Goal: Complete application form

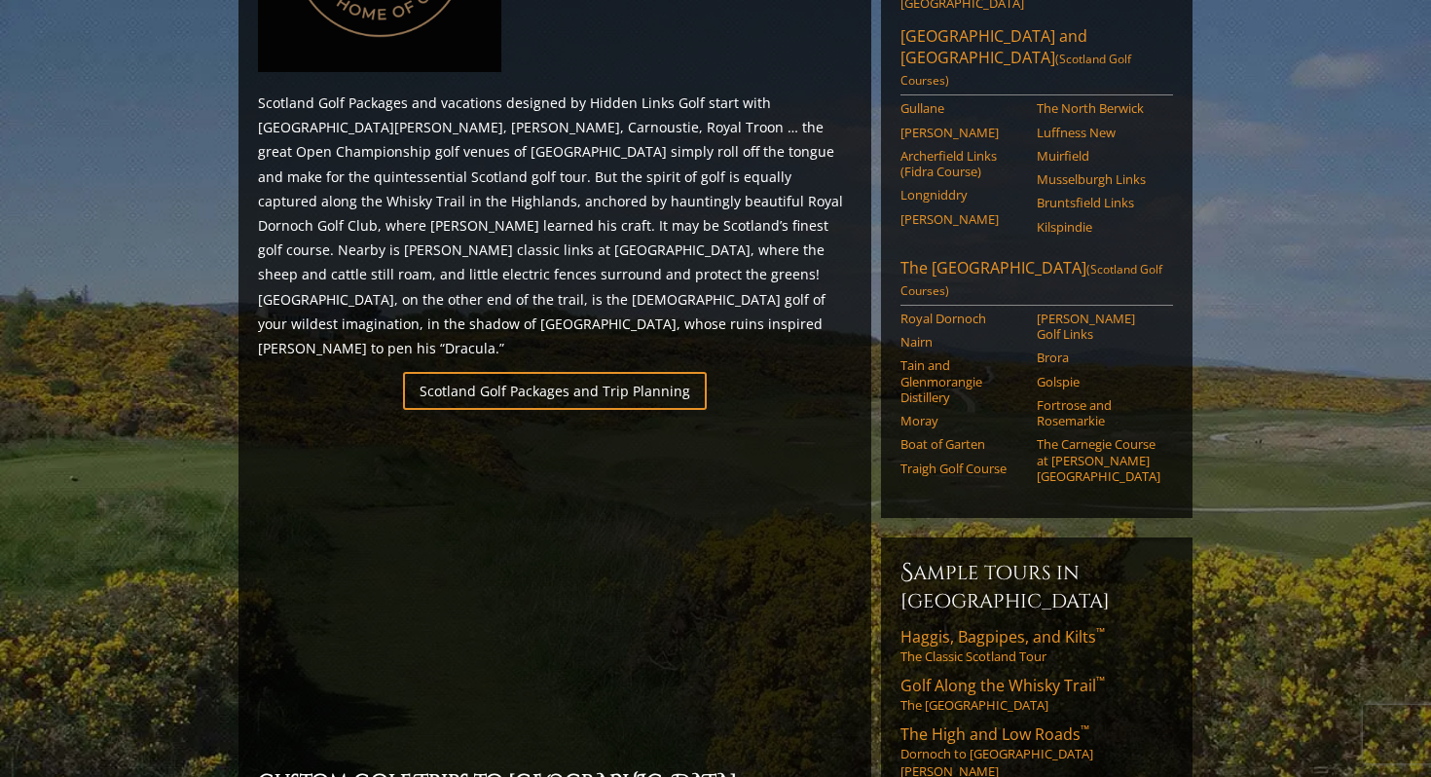
scroll to position [1108, 0]
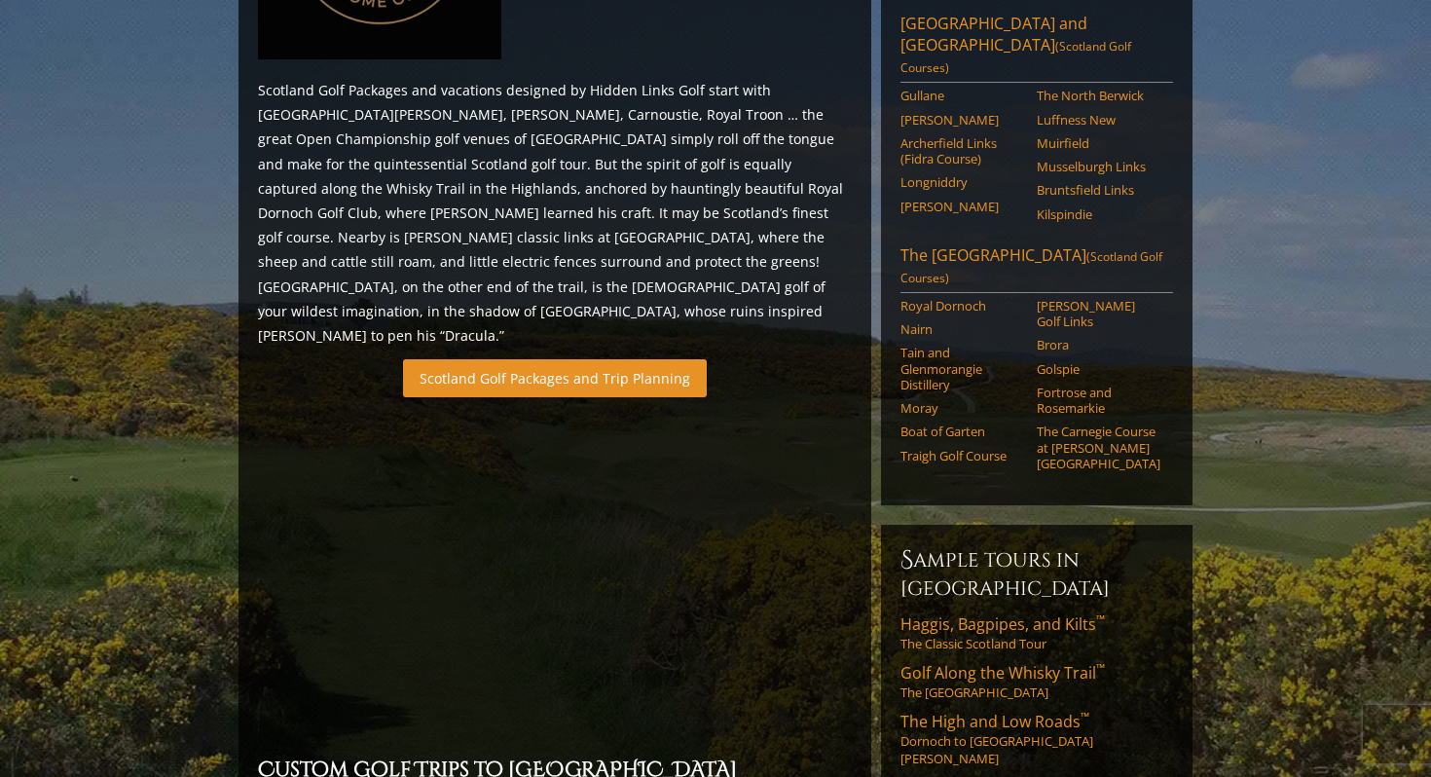
click at [576, 359] on link "Scotland Golf Packages and Trip Planning" at bounding box center [555, 378] width 304 height 38
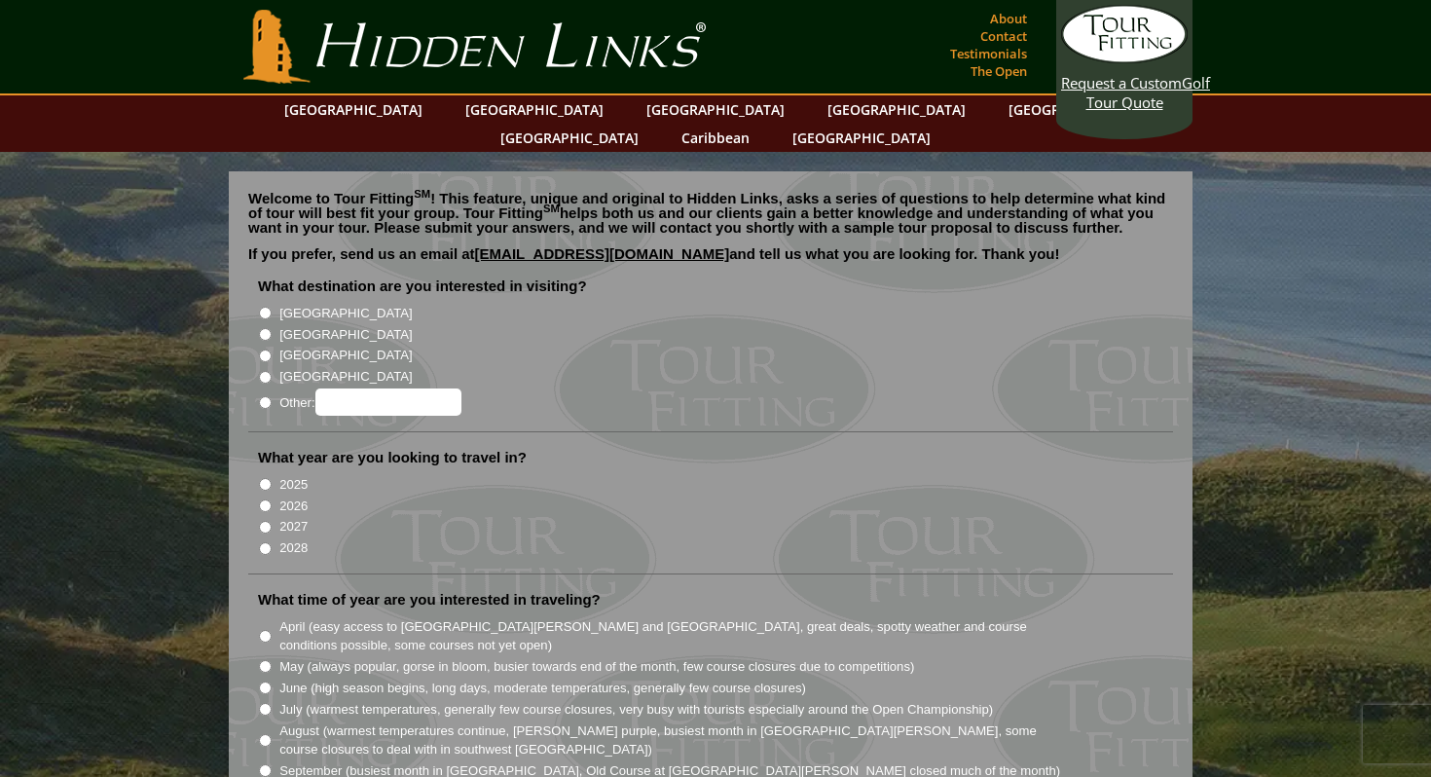
click at [266, 328] on input "[GEOGRAPHIC_DATA]" at bounding box center [265, 334] width 13 height 13
radio input "true"
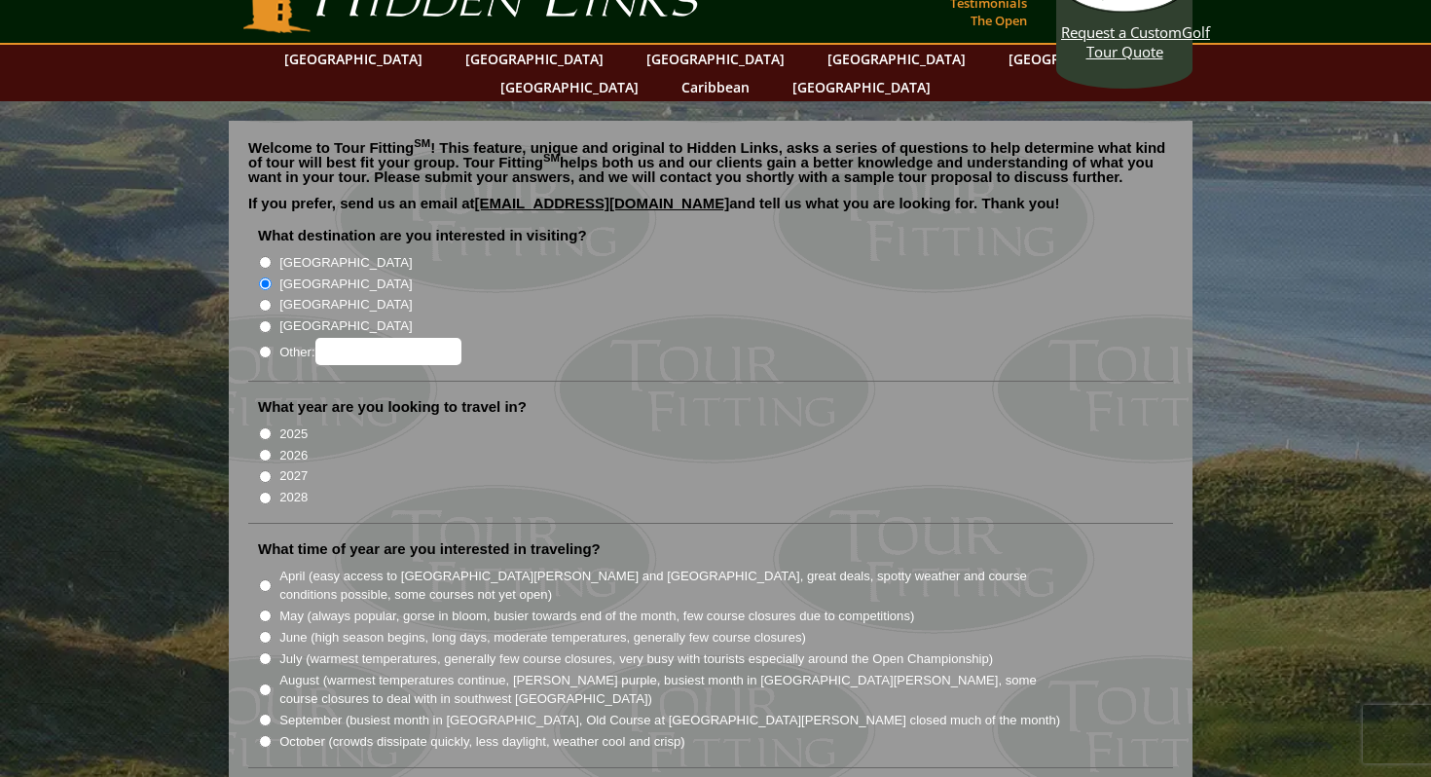
scroll to position [56, 0]
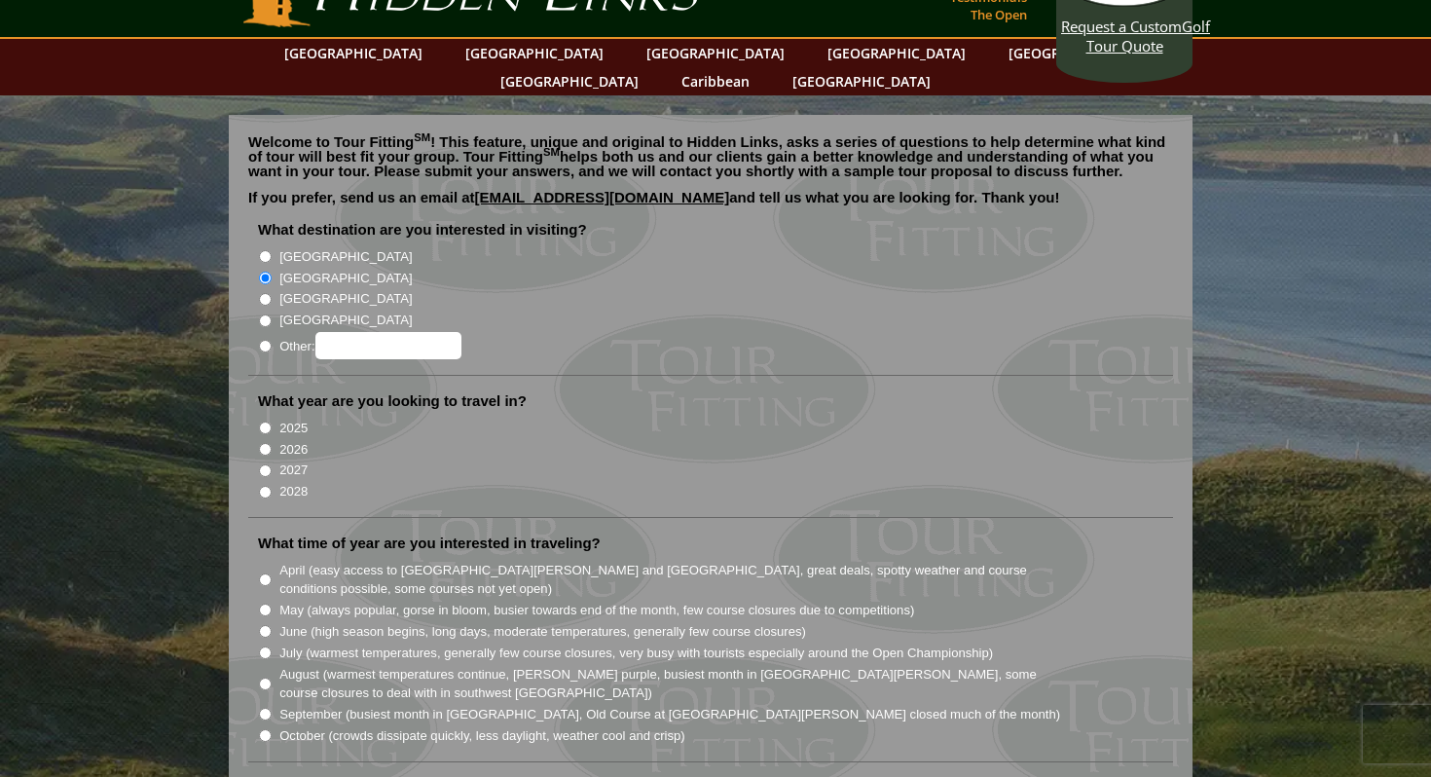
click at [266, 443] on input "2026" at bounding box center [265, 449] width 13 height 13
radio input "true"
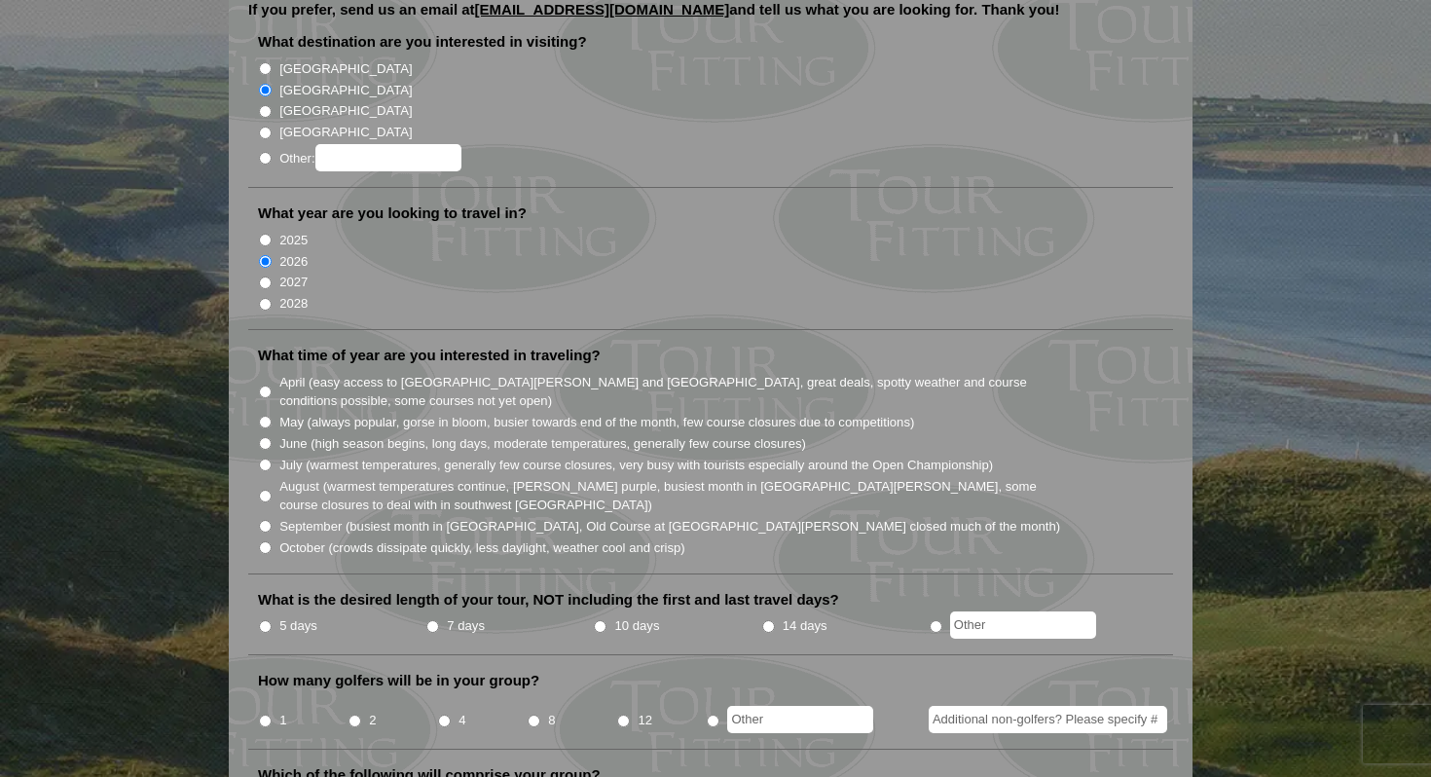
scroll to position [251, 0]
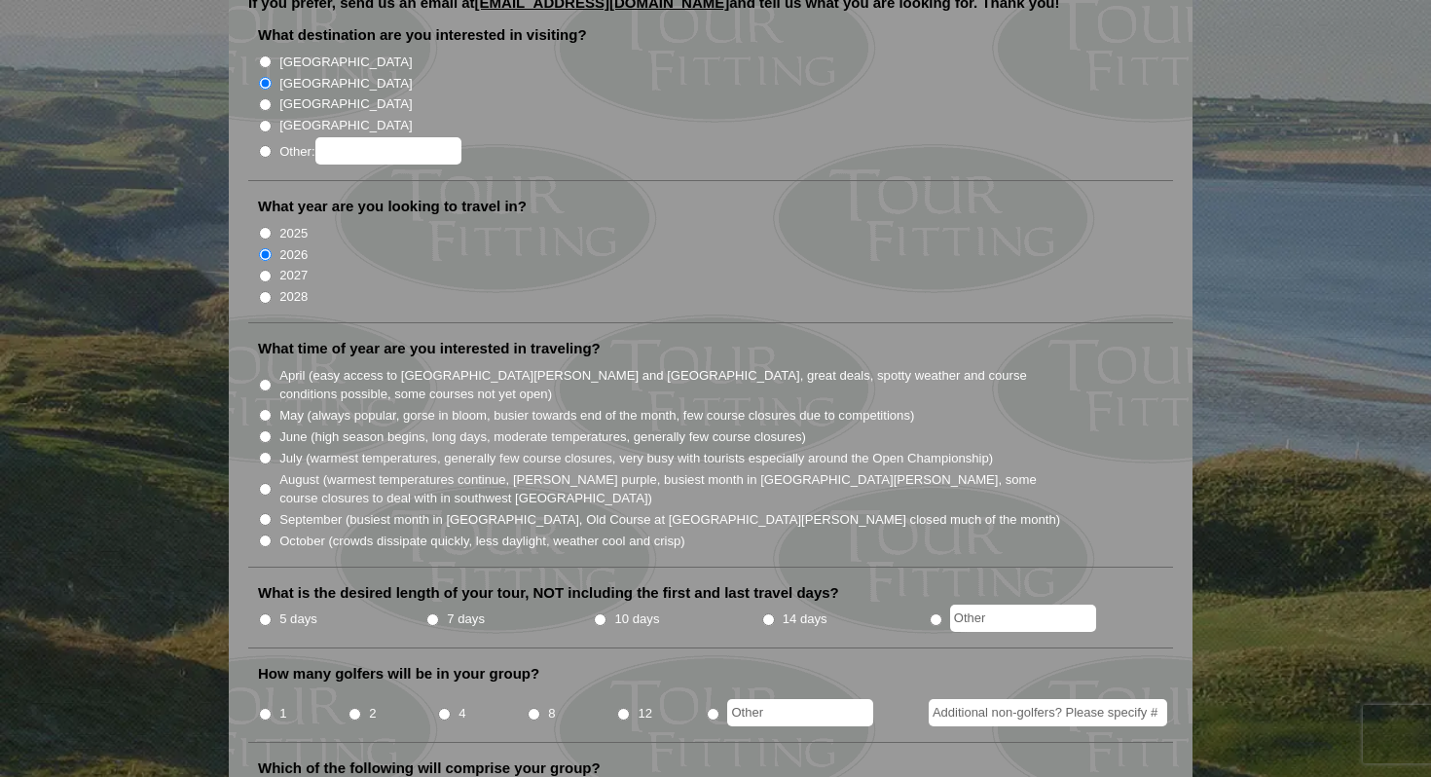
click at [267, 379] on input "April (easy access to St. Andrews and Ballybunion, great deals, spotty weather …" at bounding box center [265, 385] width 13 height 13
radio input "true"
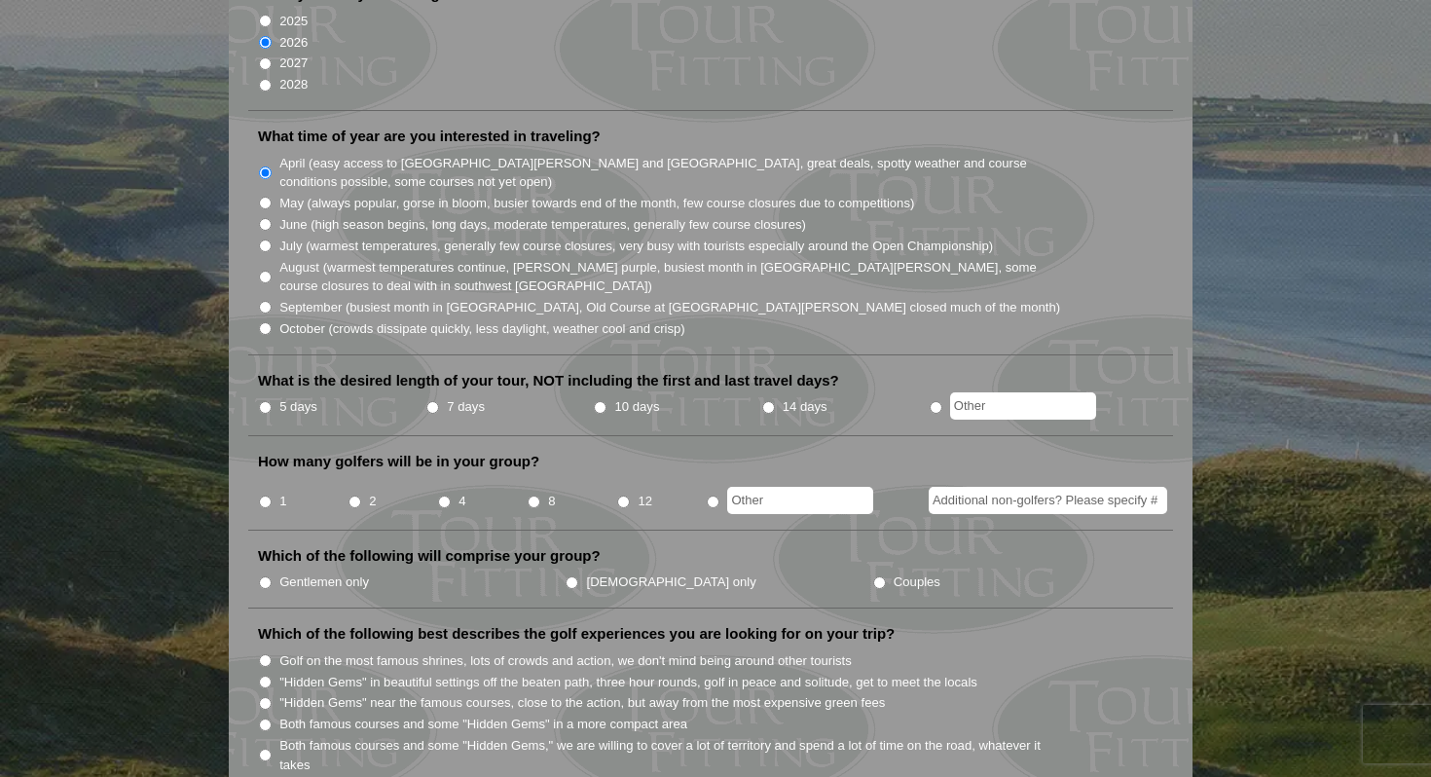
scroll to position [481, 0]
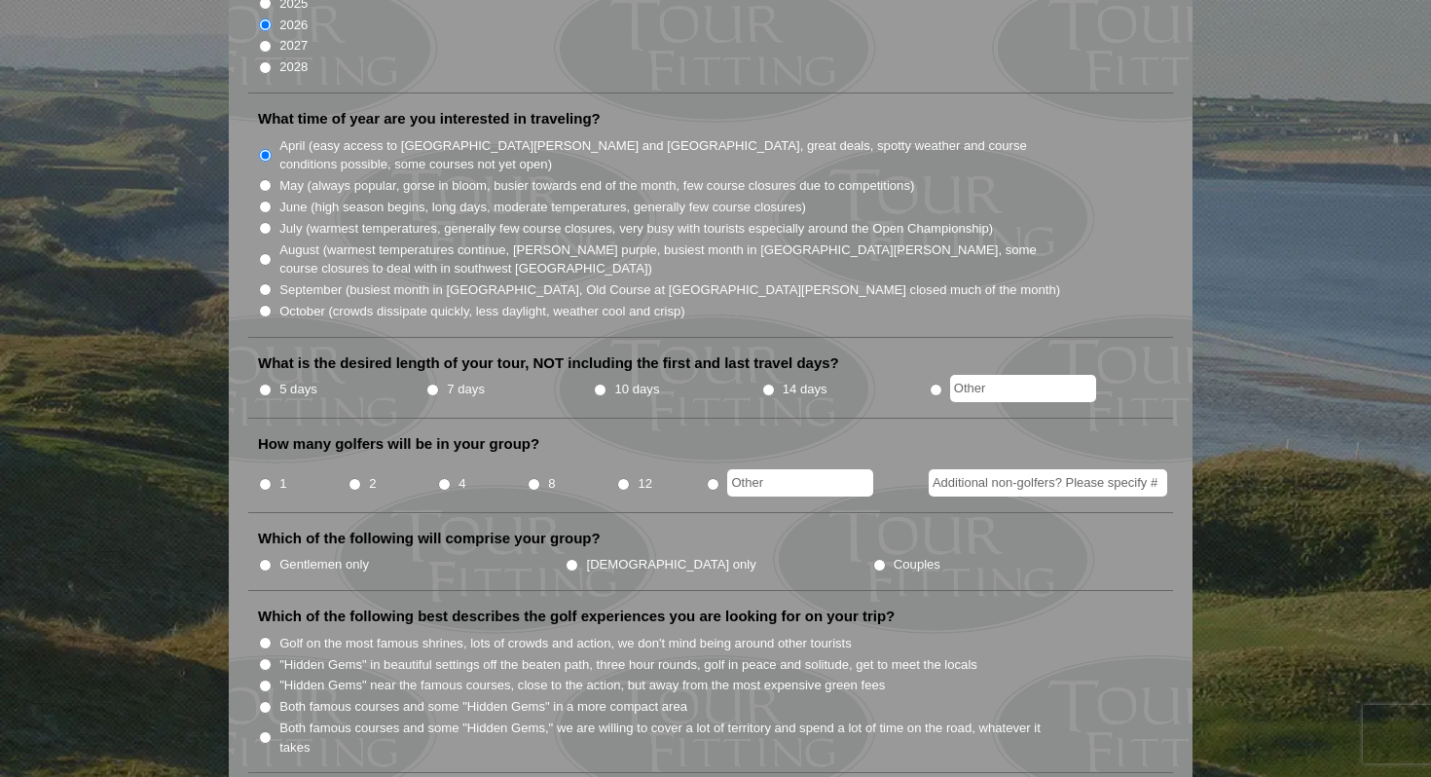
click at [266, 384] on input "5 days" at bounding box center [265, 390] width 13 height 13
radio input "true"
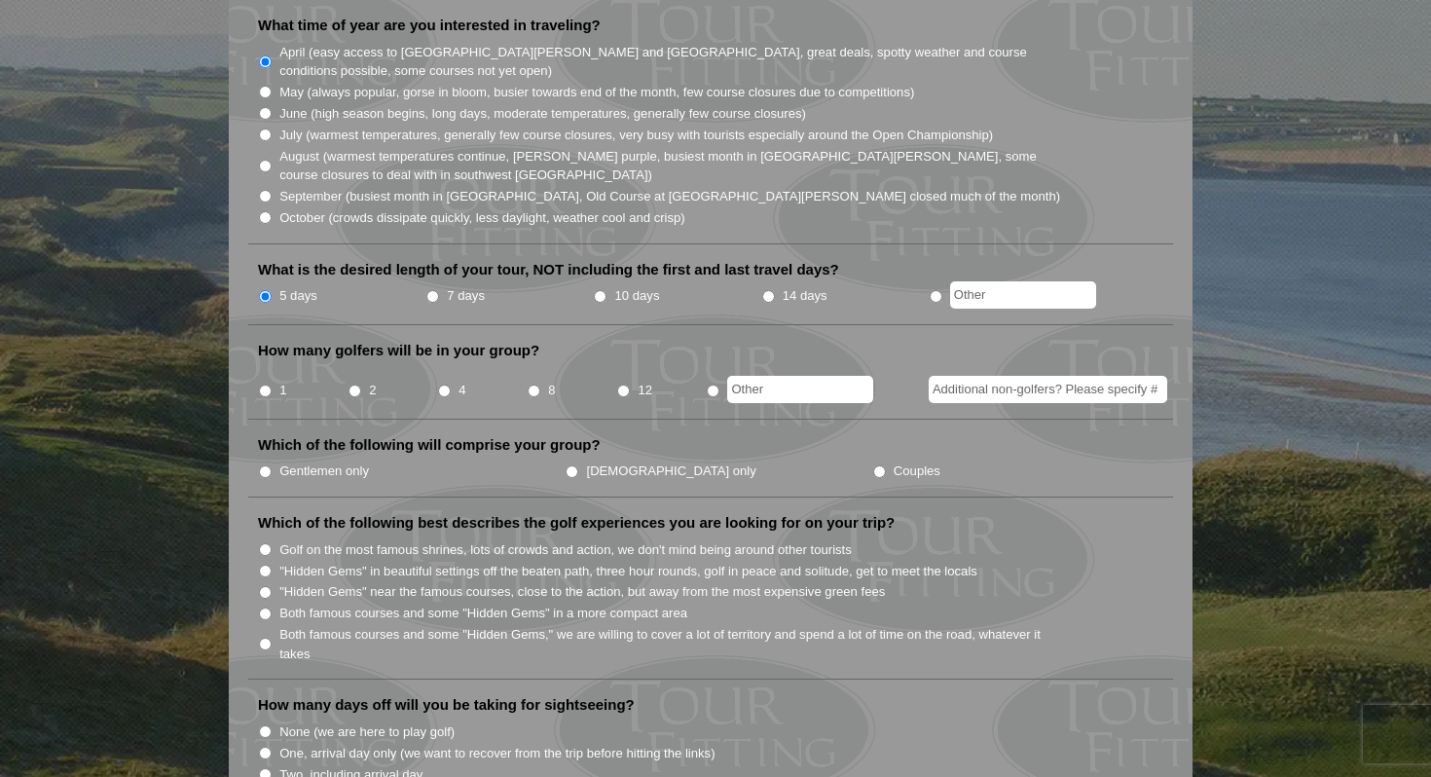
scroll to position [575, 0]
click at [354, 384] on input "2" at bounding box center [355, 390] width 13 height 13
radio input "true"
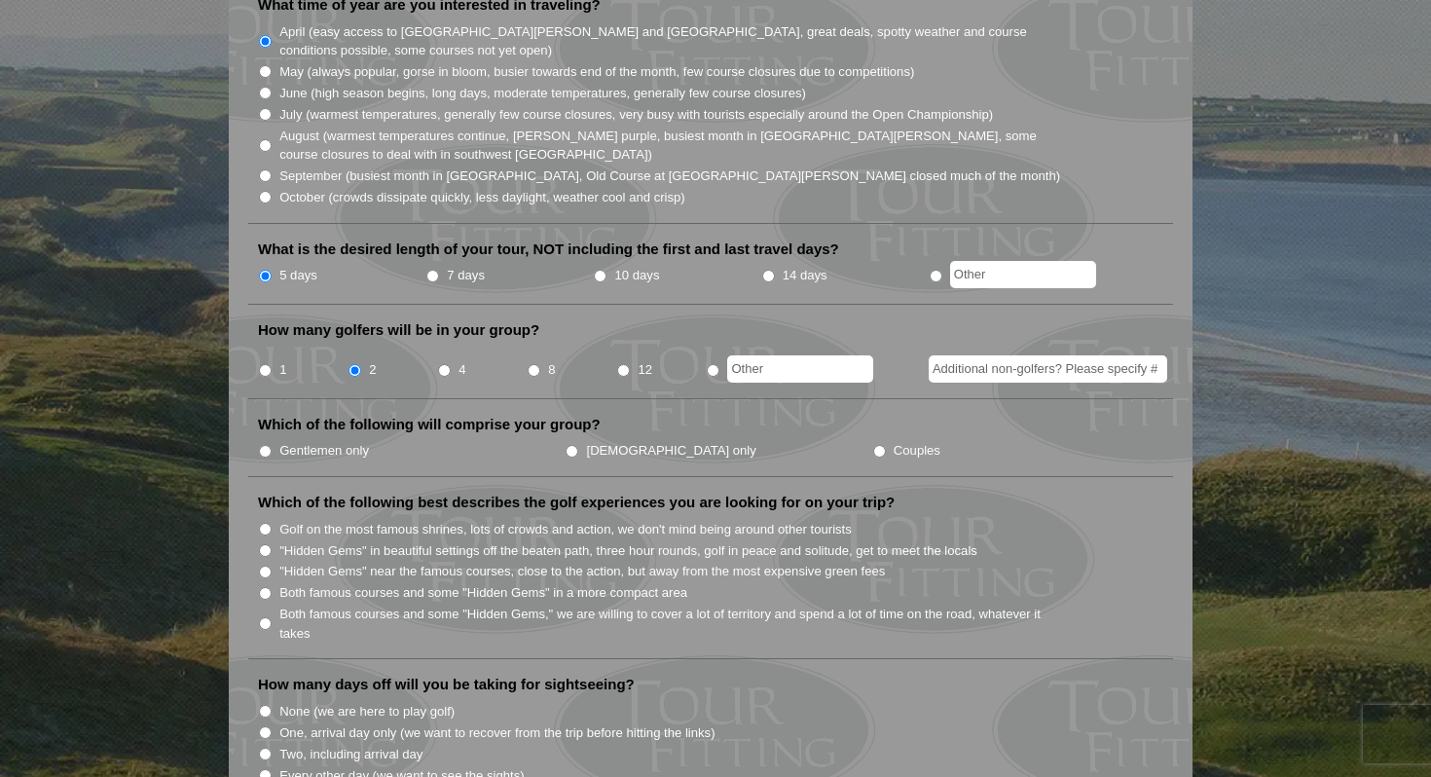
scroll to position [599, 0]
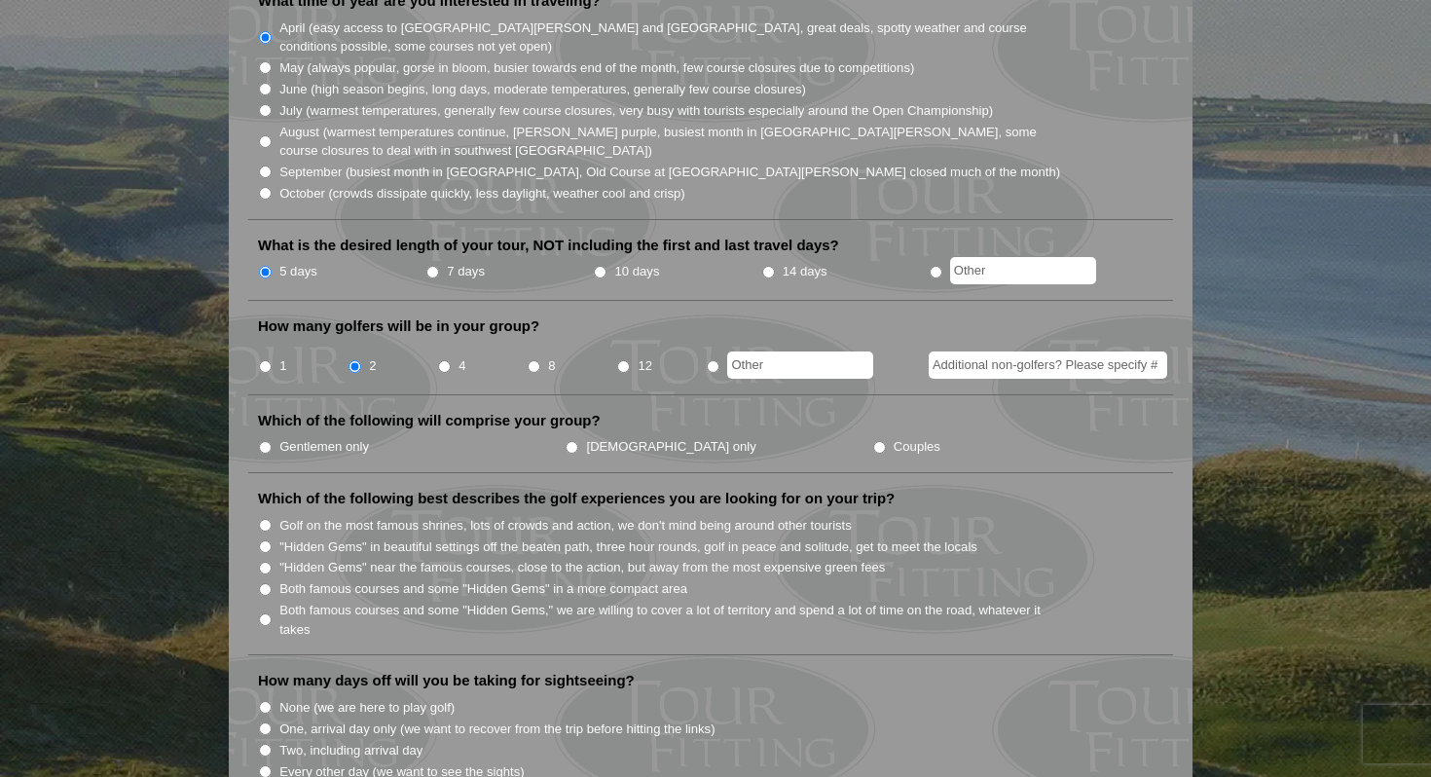
click at [264, 441] on input "Gentlemen only" at bounding box center [265, 447] width 13 height 13
radio input "true"
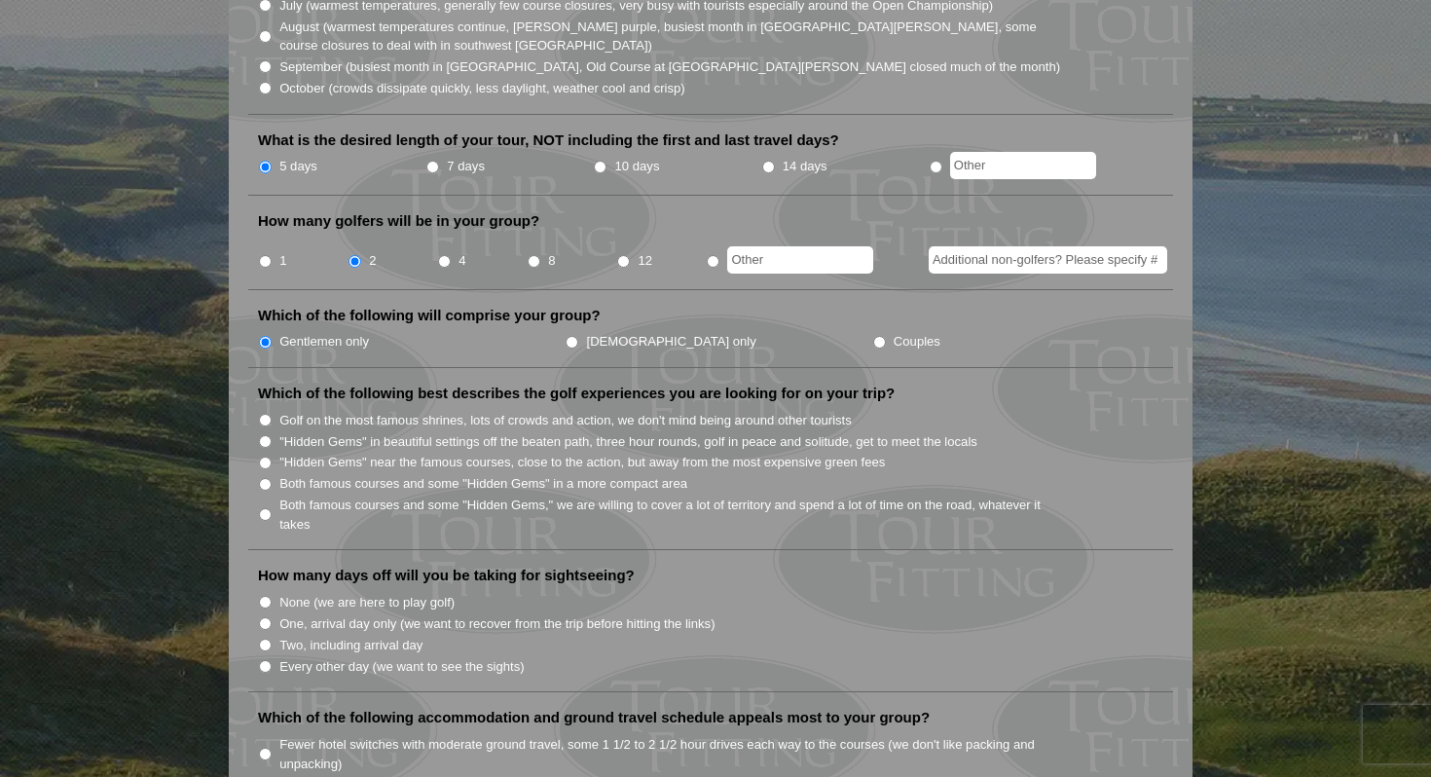
scroll to position [707, 0]
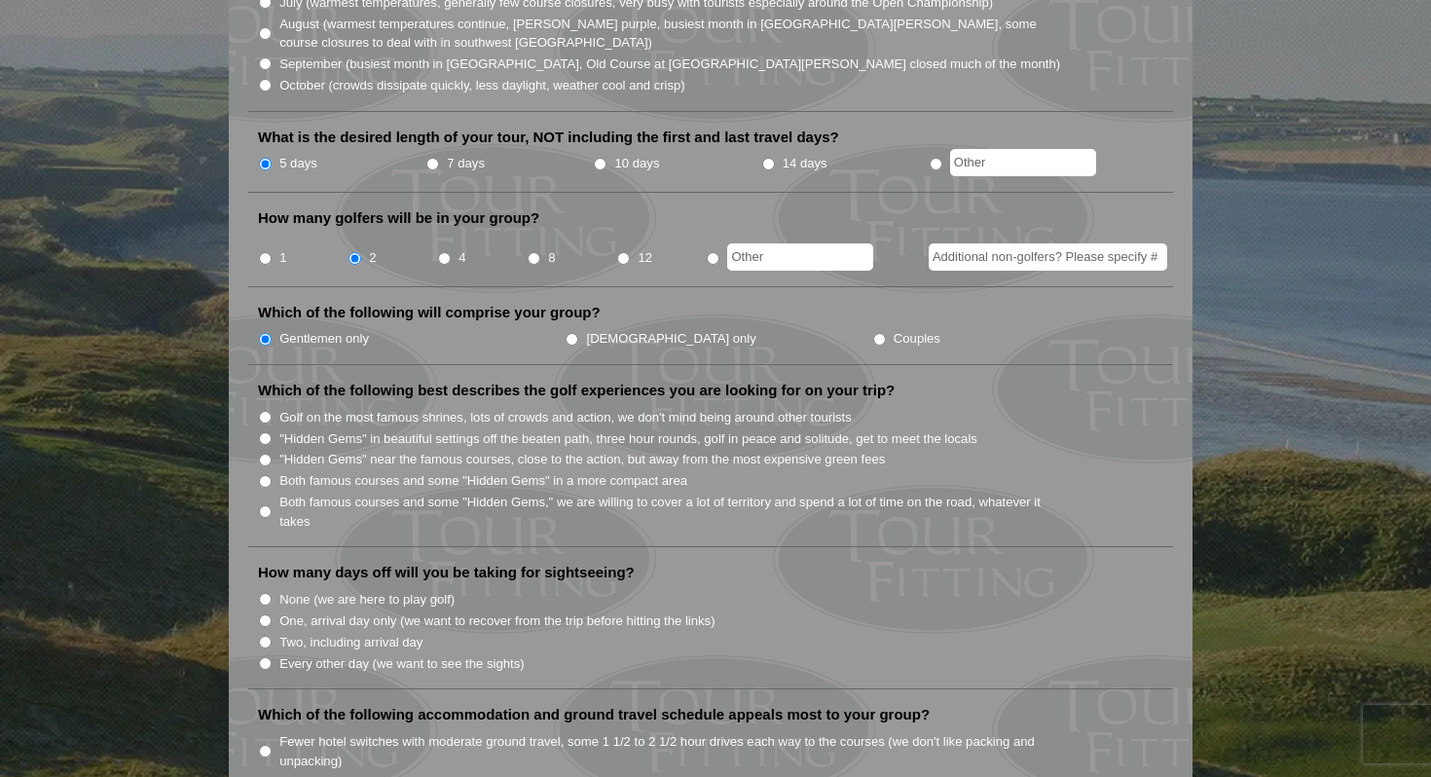
click at [269, 505] on input "Both famous courses and some "Hidden Gems," we are willing to cover a lot of te…" at bounding box center [265, 511] width 13 height 13
radio input "true"
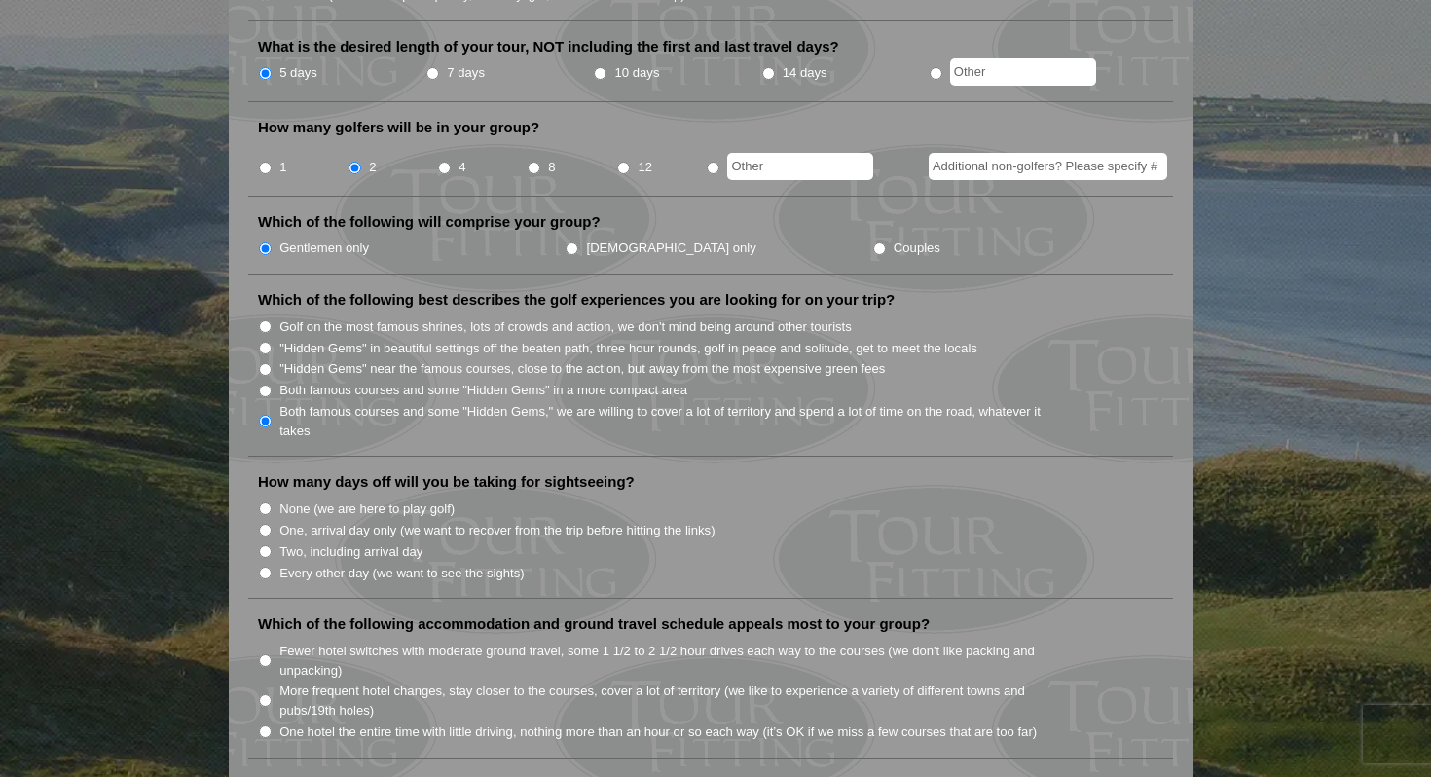
scroll to position [806, 0]
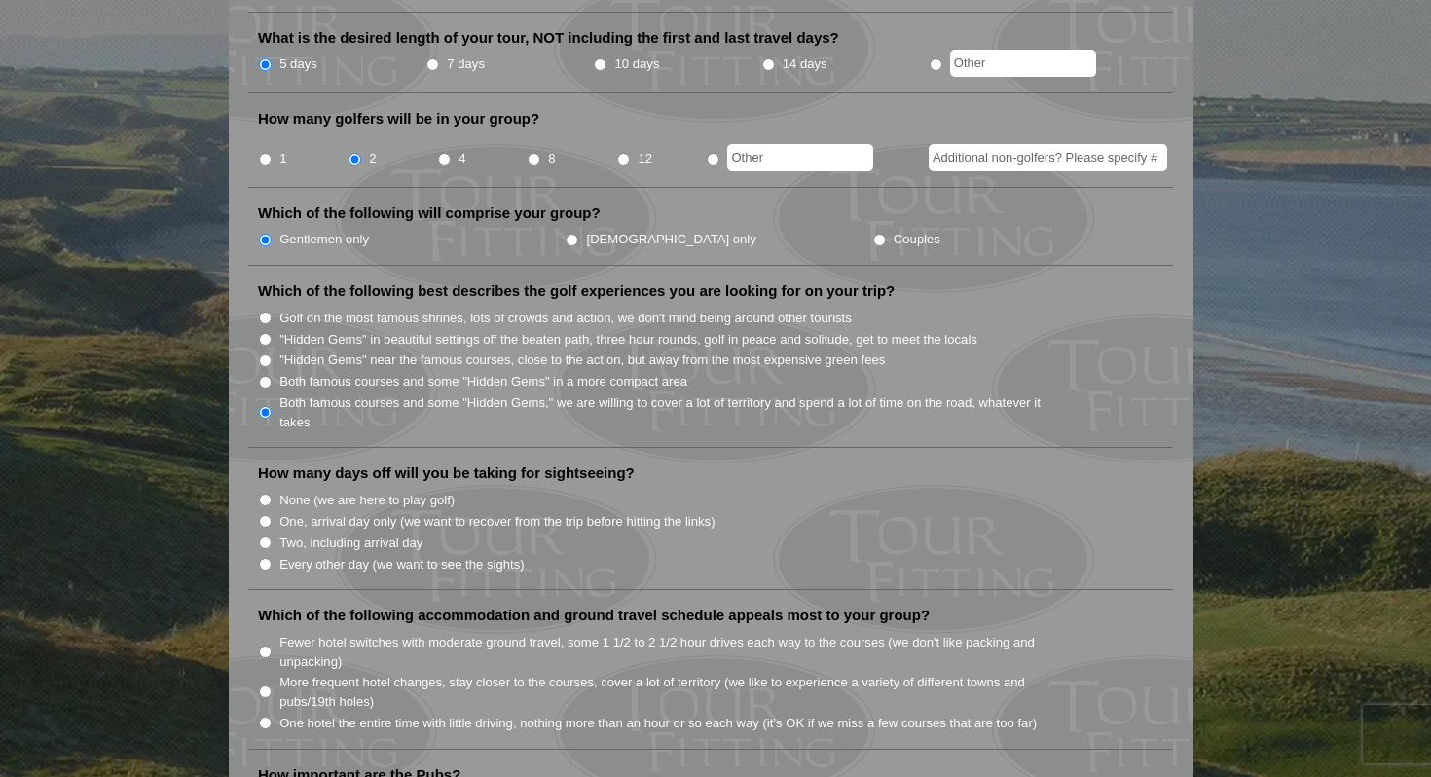
click at [268, 515] on input "One, arrival day only (we want to recover from the trip before hitting the link…" at bounding box center [265, 521] width 13 height 13
radio input "true"
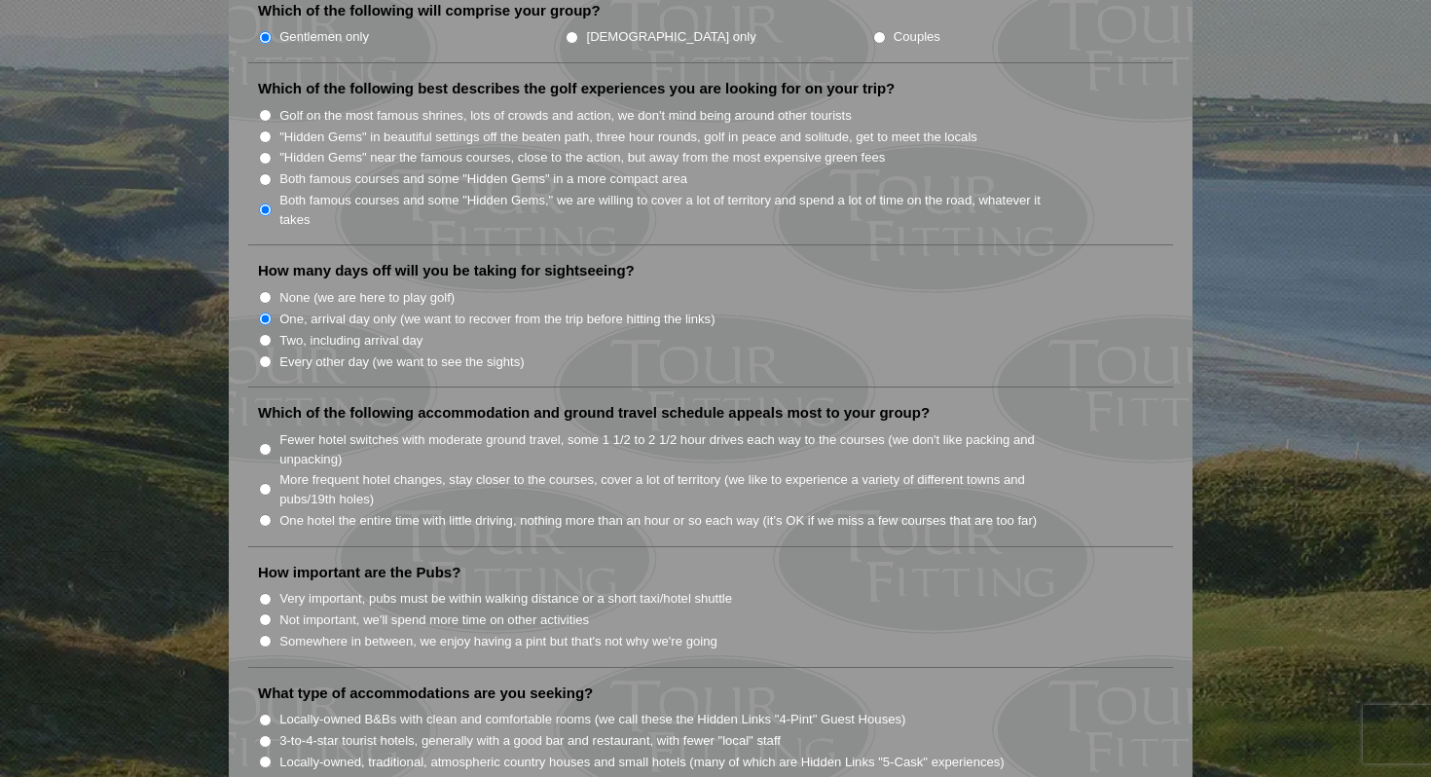
scroll to position [1011, 0]
click at [266, 441] on input "Fewer hotel switches with moderate ground travel, some 1 1/2 to 2 1/2 hour driv…" at bounding box center [265, 447] width 13 height 13
radio input "true"
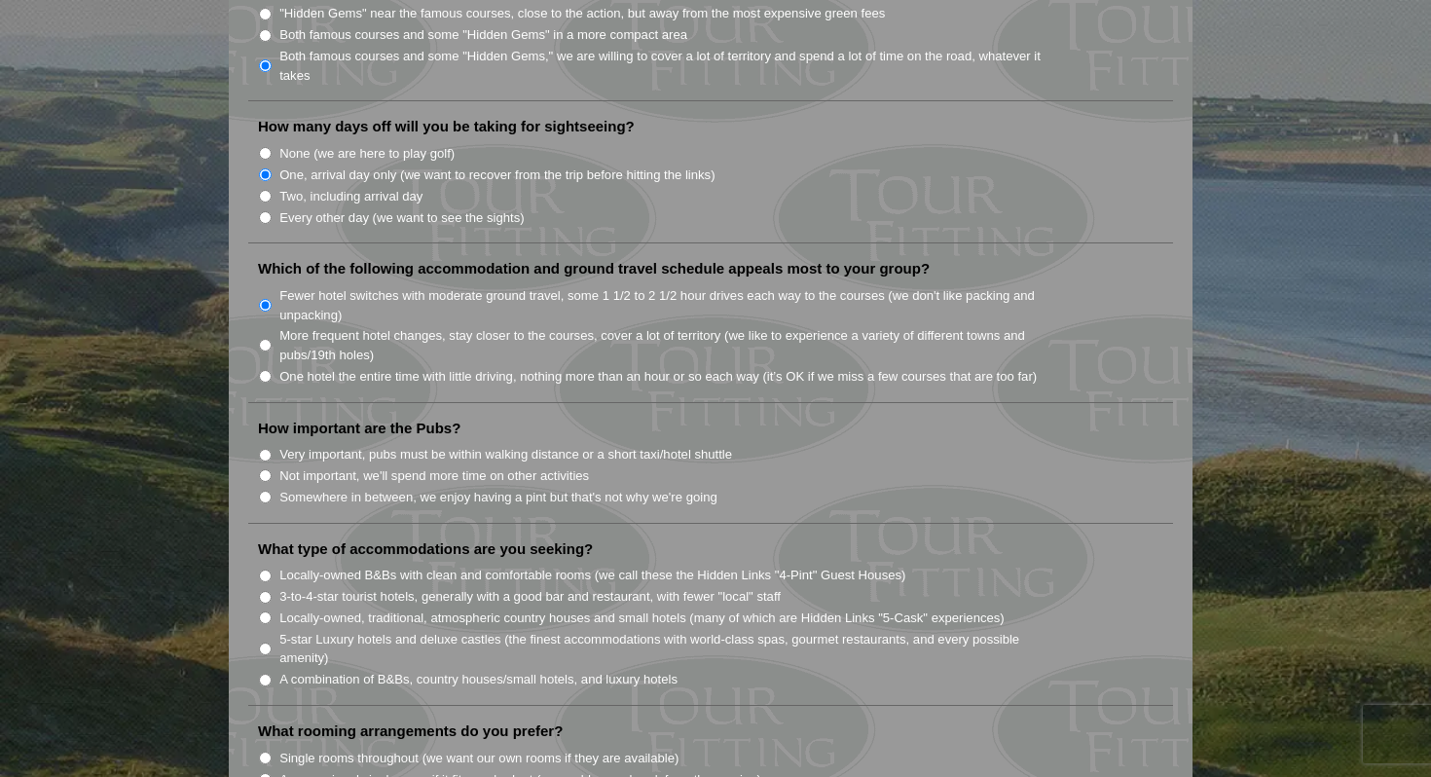
scroll to position [1155, 0]
click at [268, 489] on input "Somewhere in between, we enjoy having a pint but that's not why we're going" at bounding box center [265, 495] width 13 height 13
radio input "true"
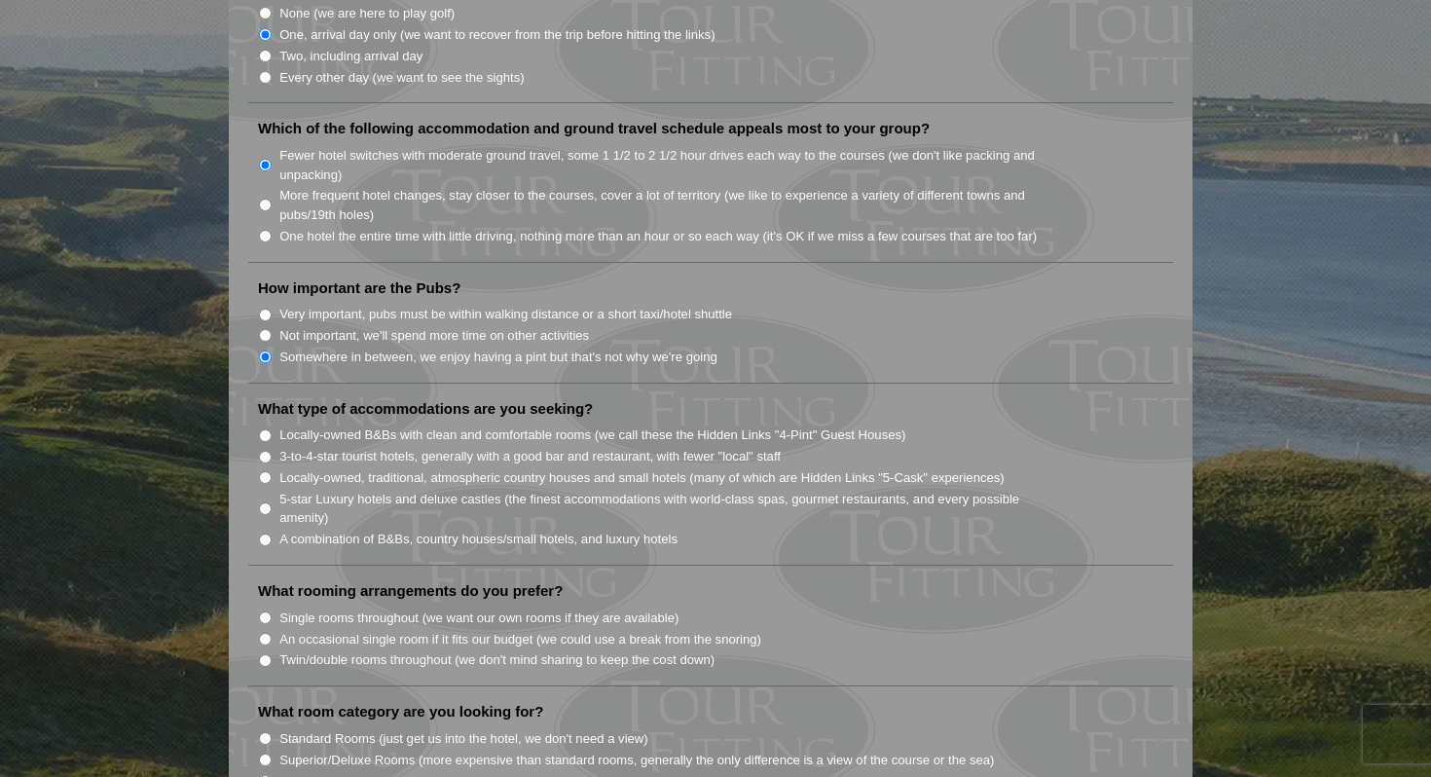
scroll to position [1296, 0]
click at [268, 426] on input "Locally-owned B&Bs with clean and comfortable rooms (we call these the Hidden L…" at bounding box center [265, 432] width 13 height 13
radio input "true"
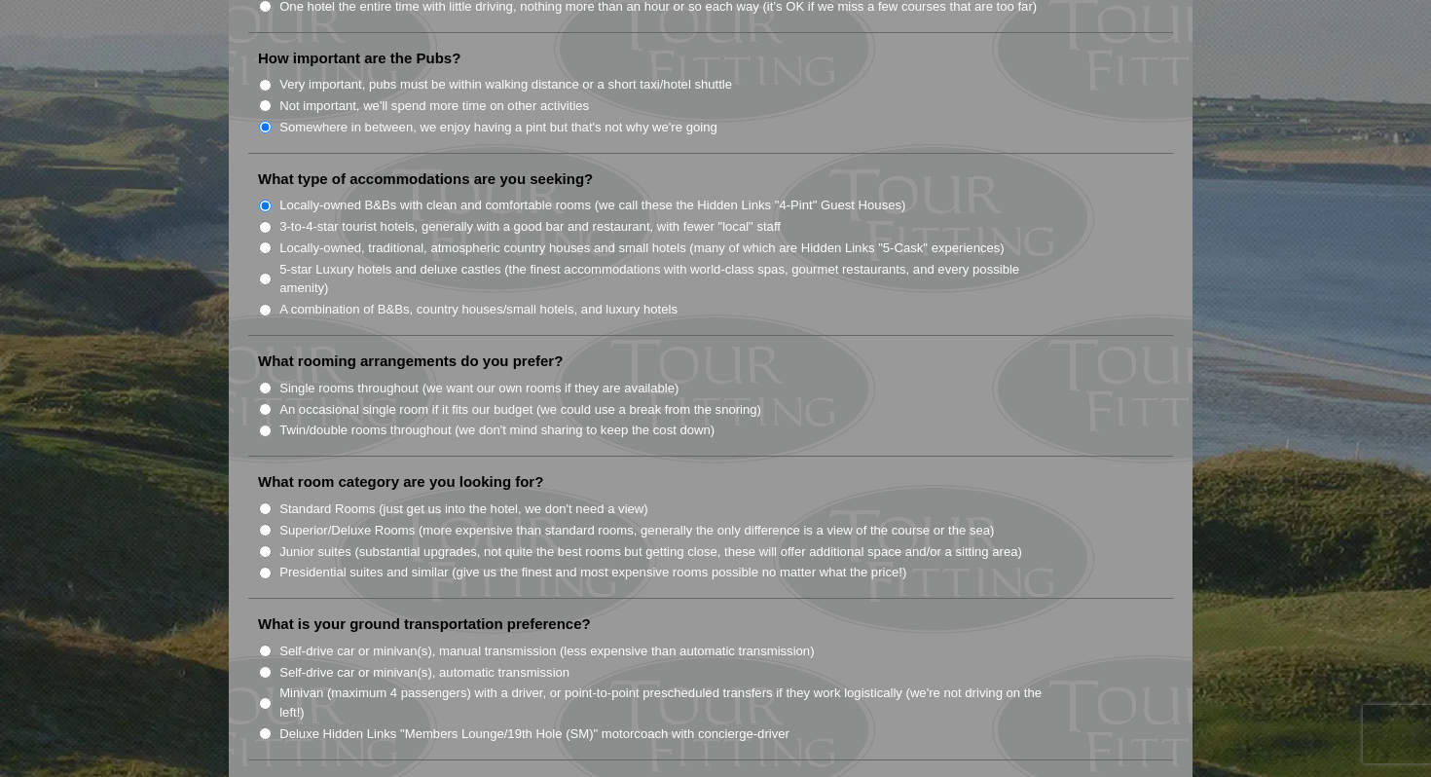
scroll to position [1525, 0]
click at [263, 423] on input "Twin/double rooms throughout (we don't mind sharing to keep the cost down)" at bounding box center [265, 429] width 13 height 13
radio input "true"
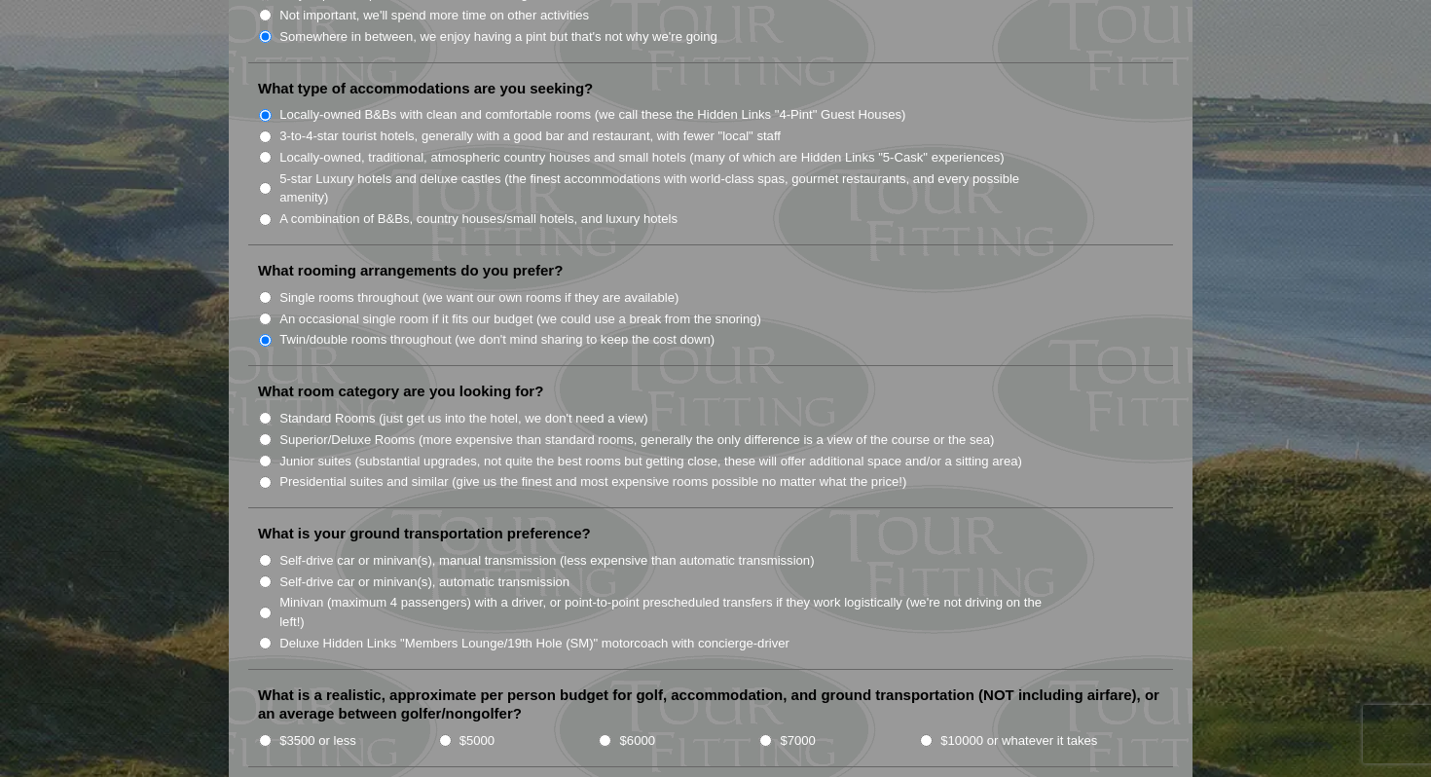
scroll to position [1618, 0]
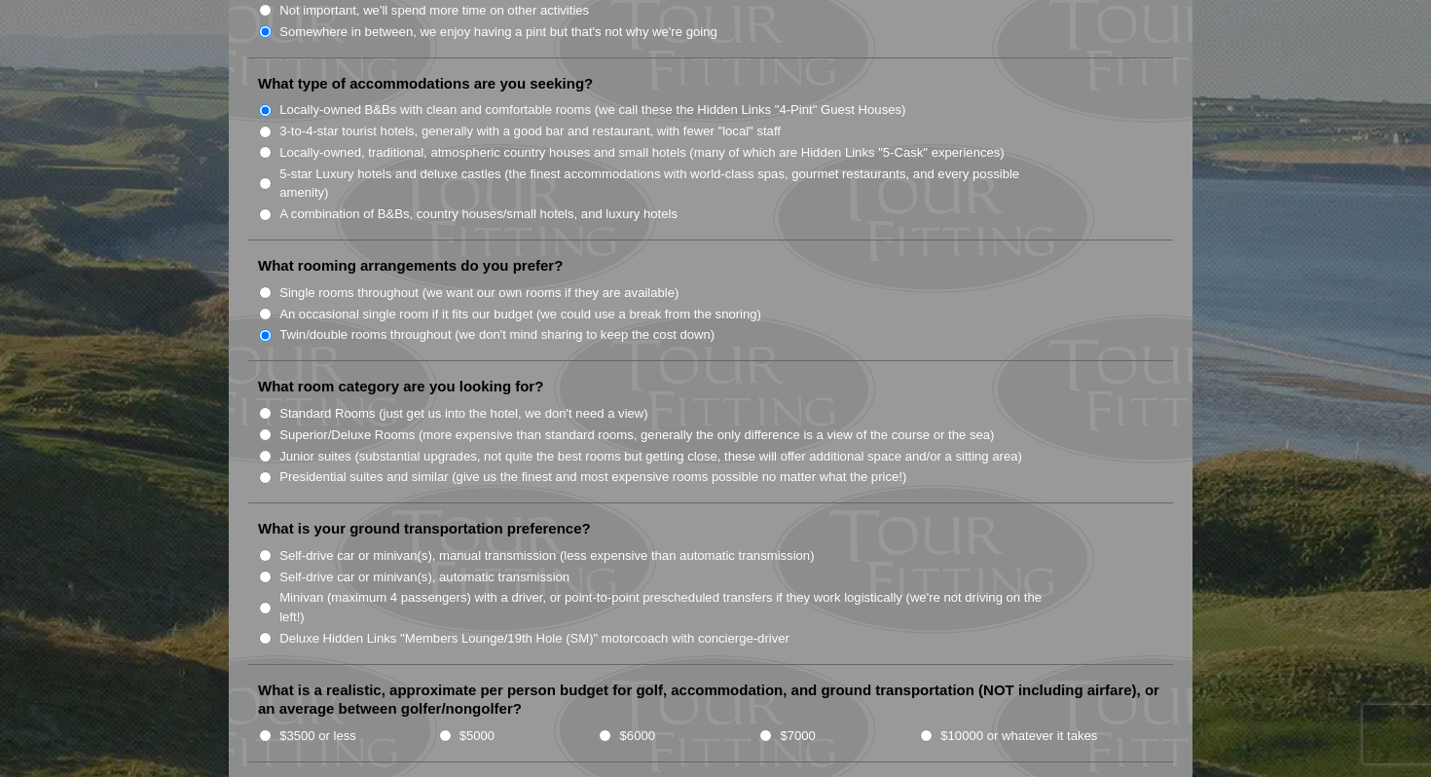
click at [261, 407] on input "Standard Rooms (just get us into the hotel, we don't need a view)" at bounding box center [265, 413] width 13 height 13
radio input "true"
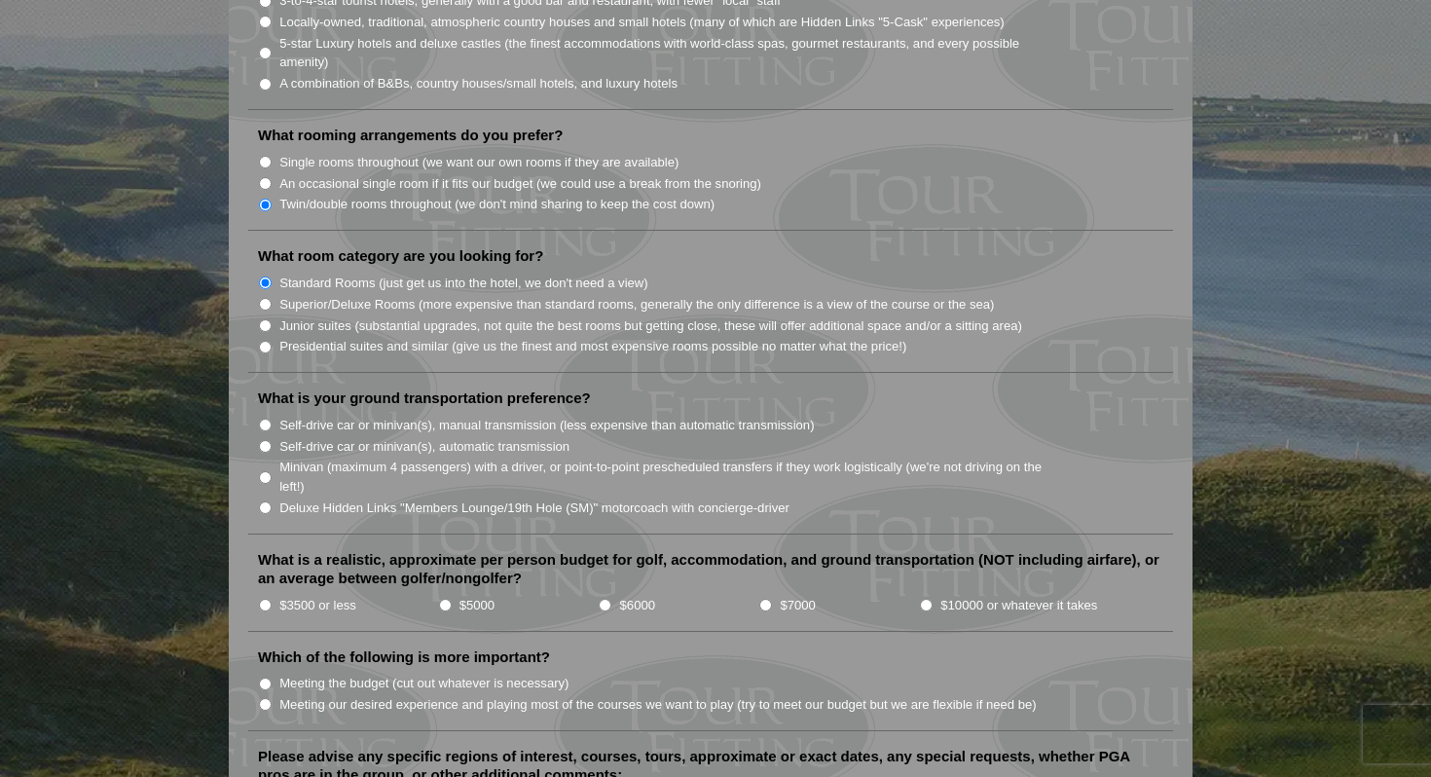
scroll to position [1756, 0]
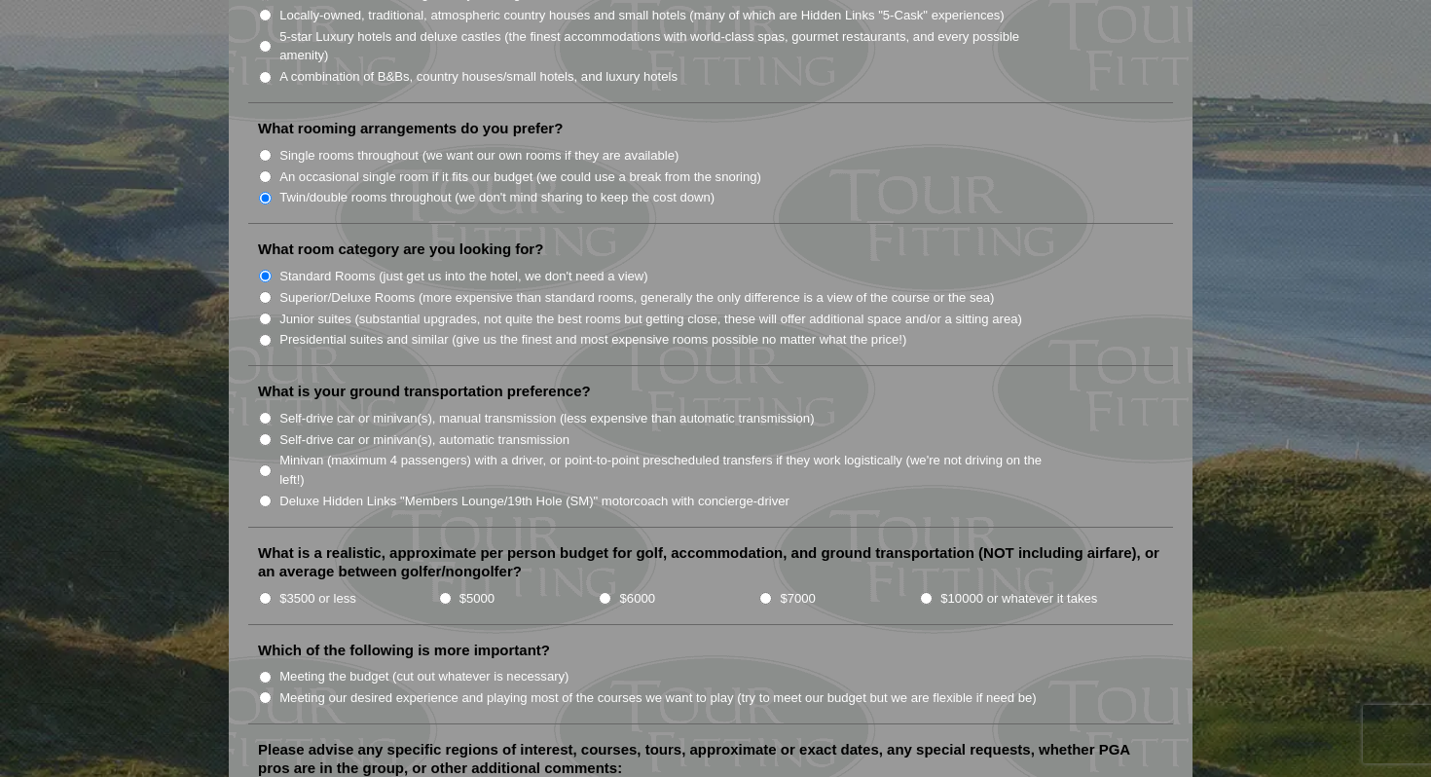
click at [264, 412] on input "Self-drive car or minivan(s), manual transmission (less expensive than automati…" at bounding box center [265, 418] width 13 height 13
radio input "true"
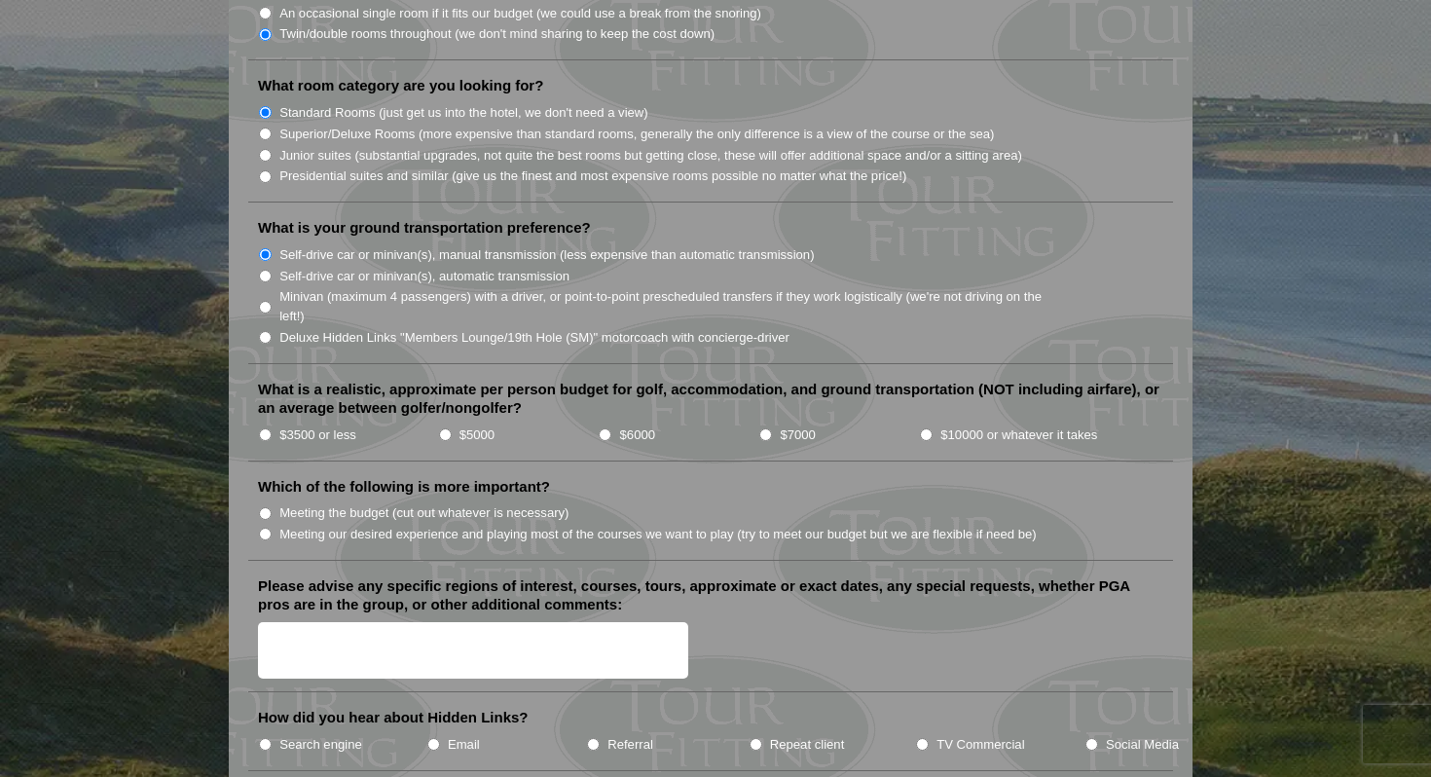
scroll to position [1918, 0]
click at [263, 429] on input "$3500 or less" at bounding box center [265, 435] width 13 height 13
radio input "true"
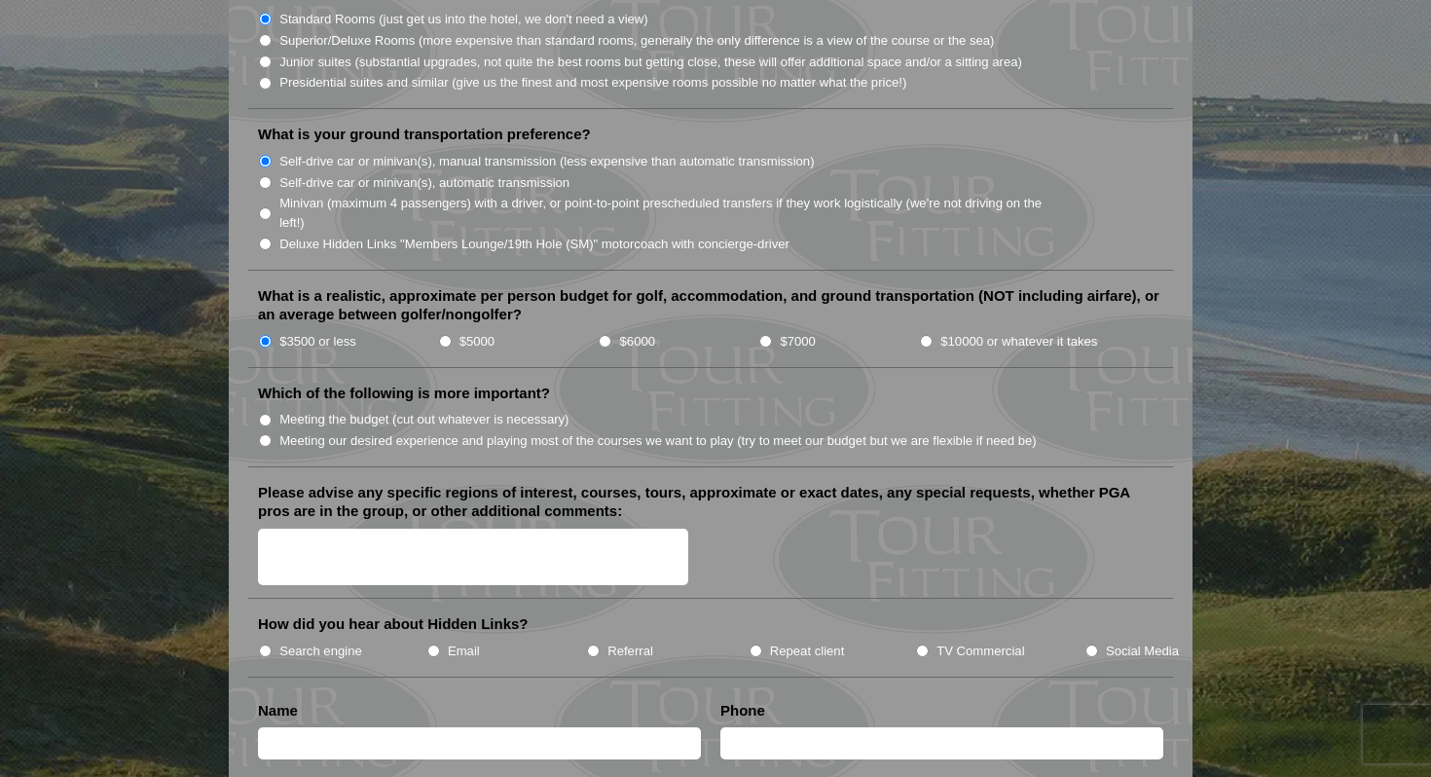
scroll to position [2022, 0]
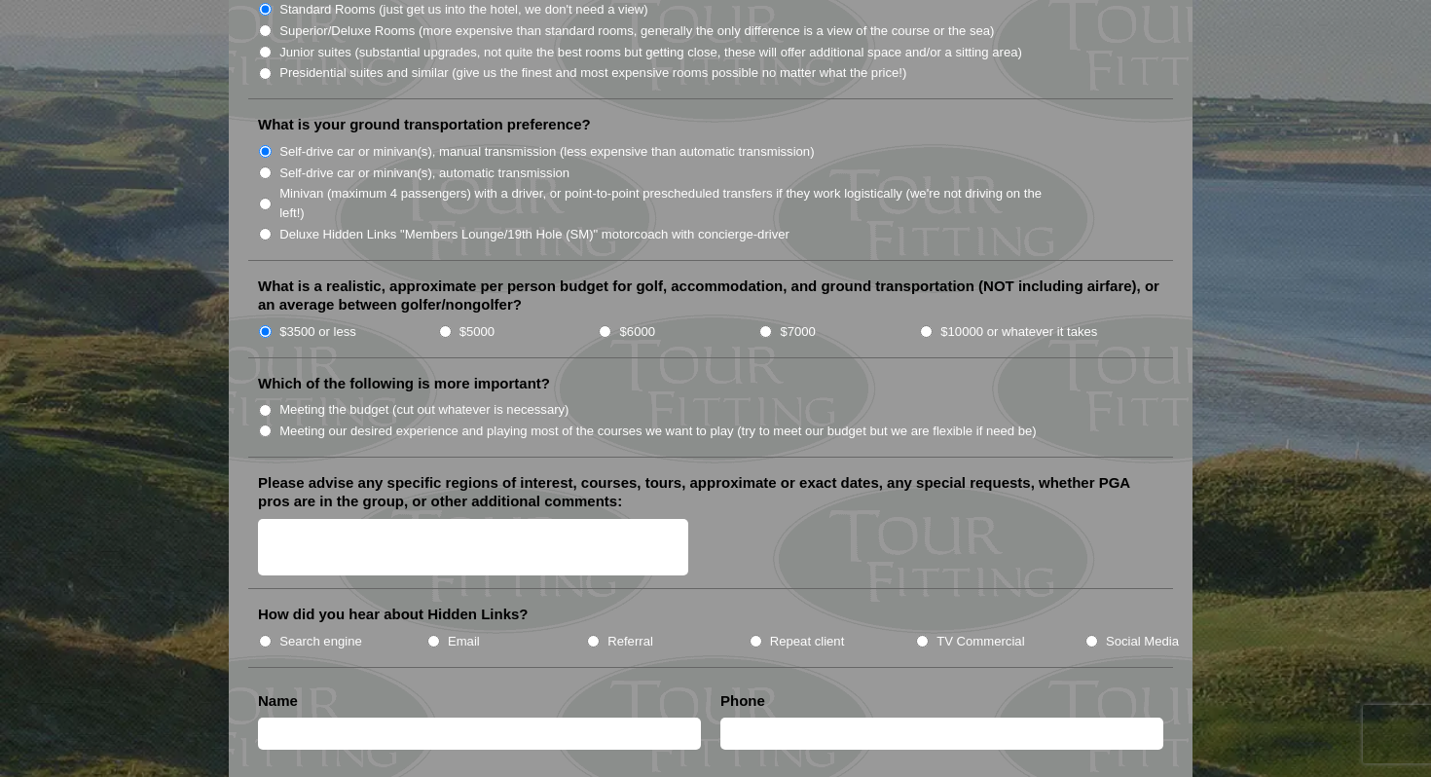
click at [263, 425] on input "Meeting our desired experience and playing most of the courses we want to play …" at bounding box center [265, 431] width 13 height 13
radio input "true"
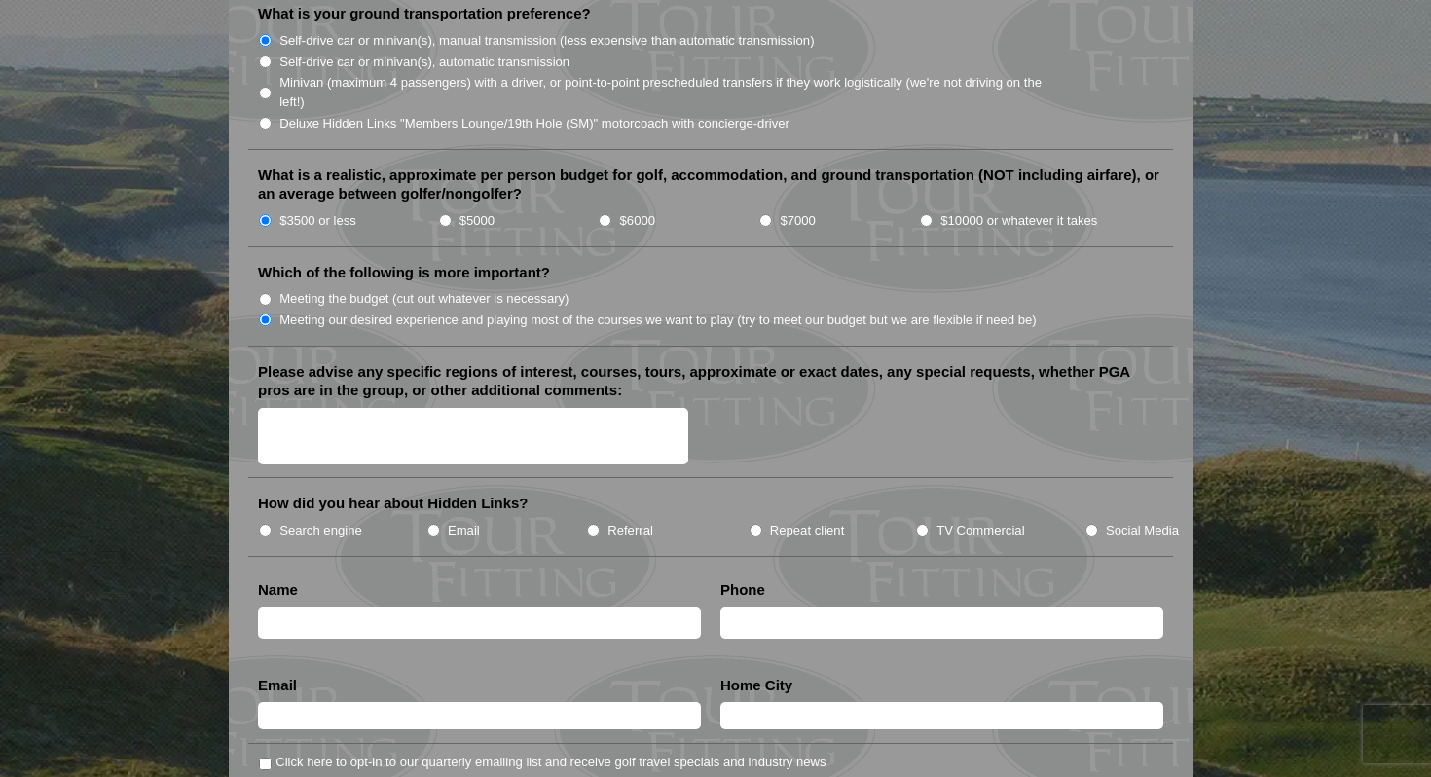
scroll to position [2135, 0]
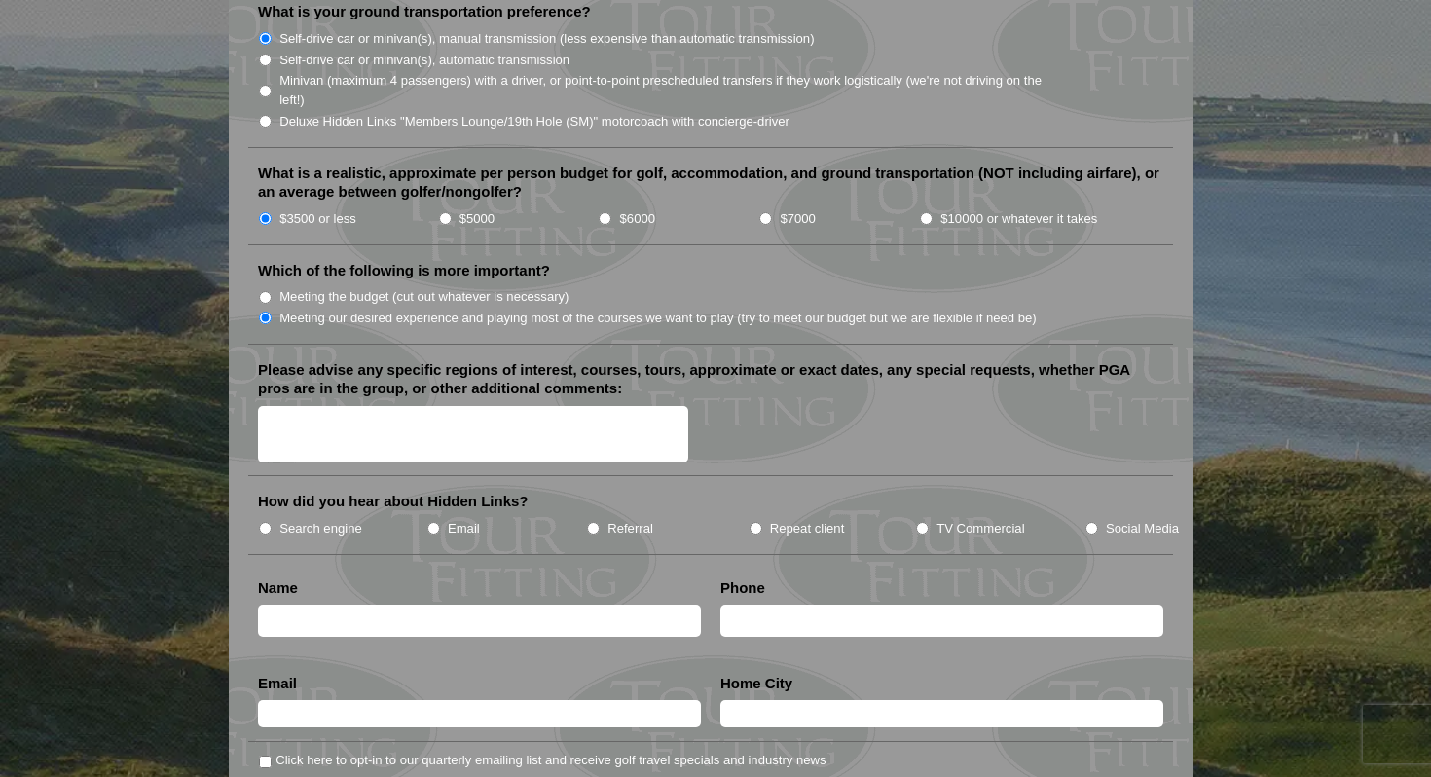
click at [282, 407] on textarea "Please advise any specific regions of interest, courses, tours, approximate or …" at bounding box center [473, 434] width 430 height 57
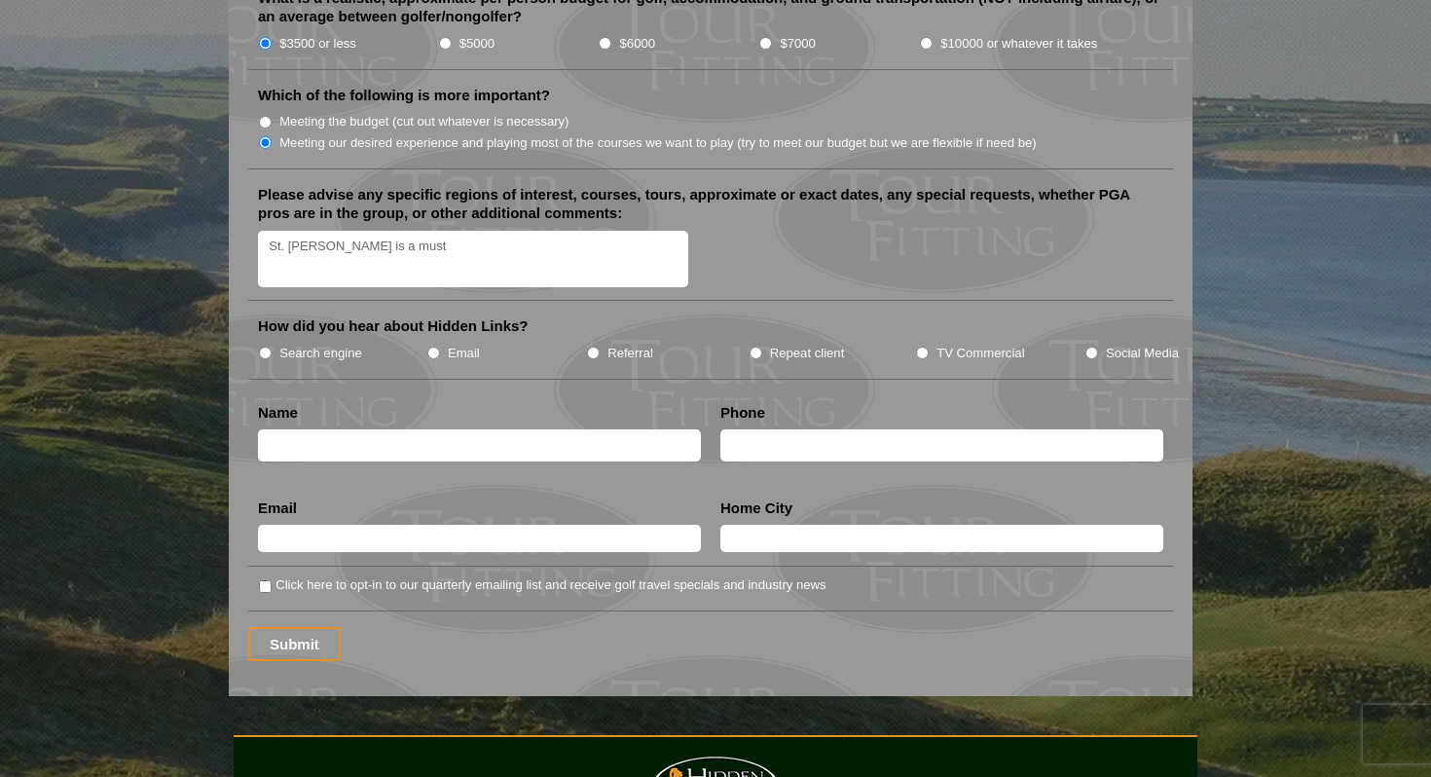
scroll to position [2313, 0]
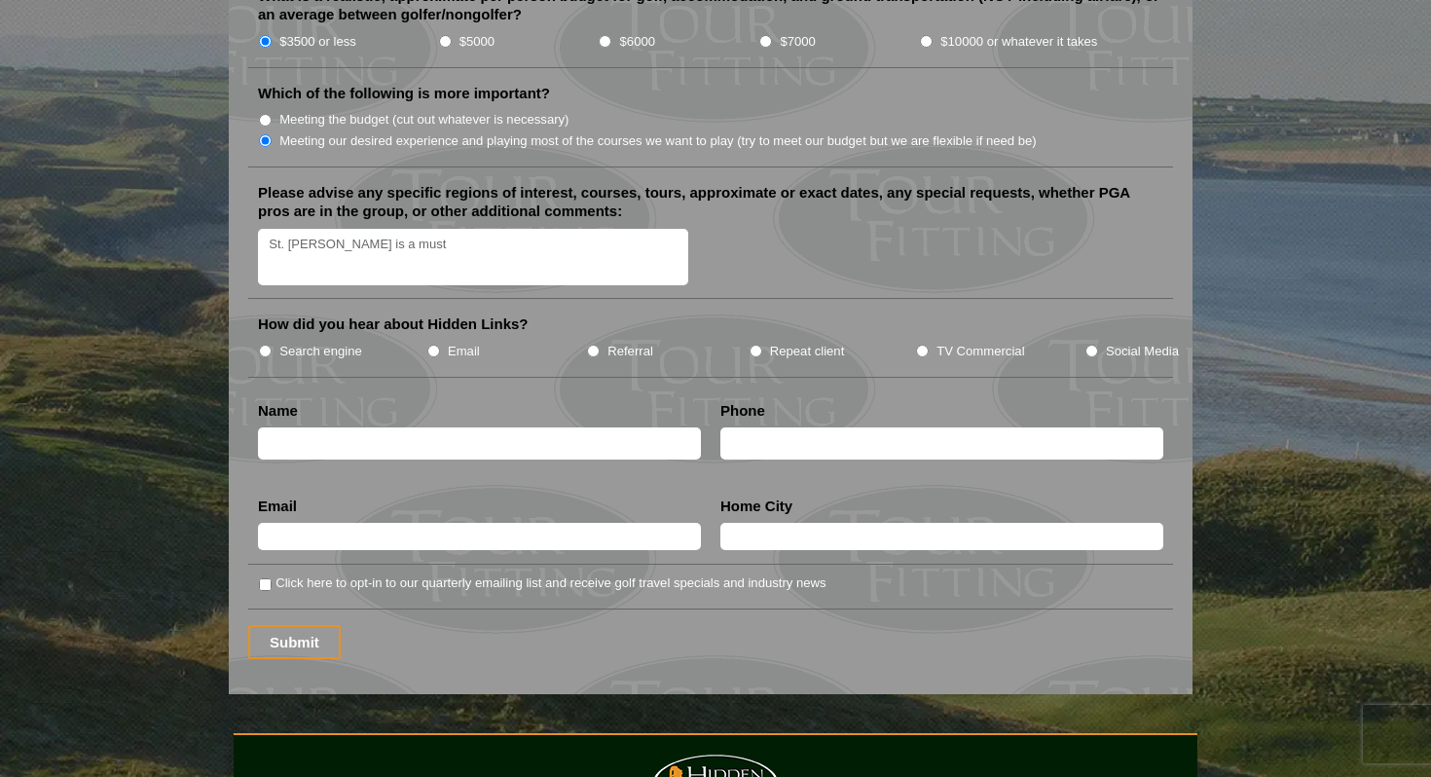
type textarea "St. Andrews is a must"
click at [263, 345] on input "Search engine" at bounding box center [265, 351] width 13 height 13
radio input "true"
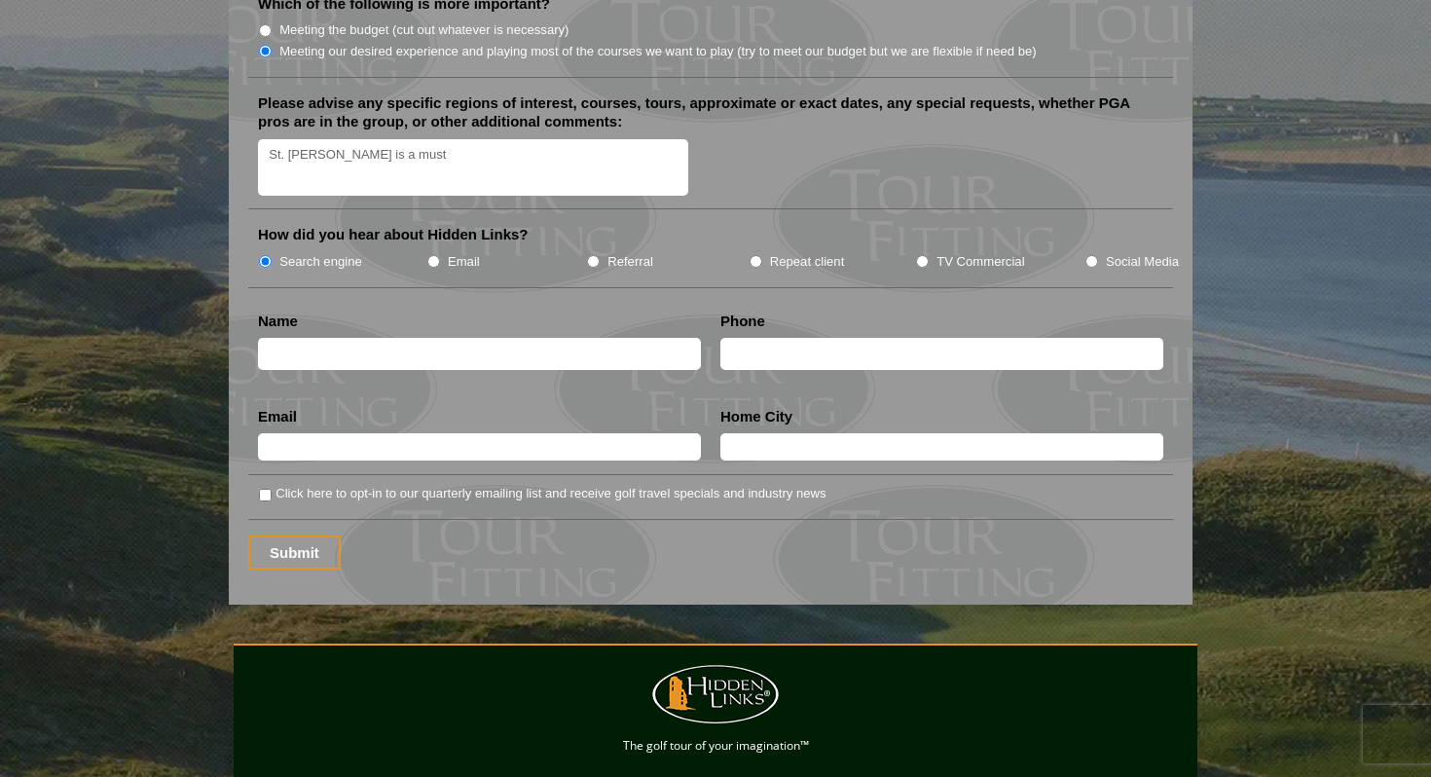
scroll to position [2415, 0]
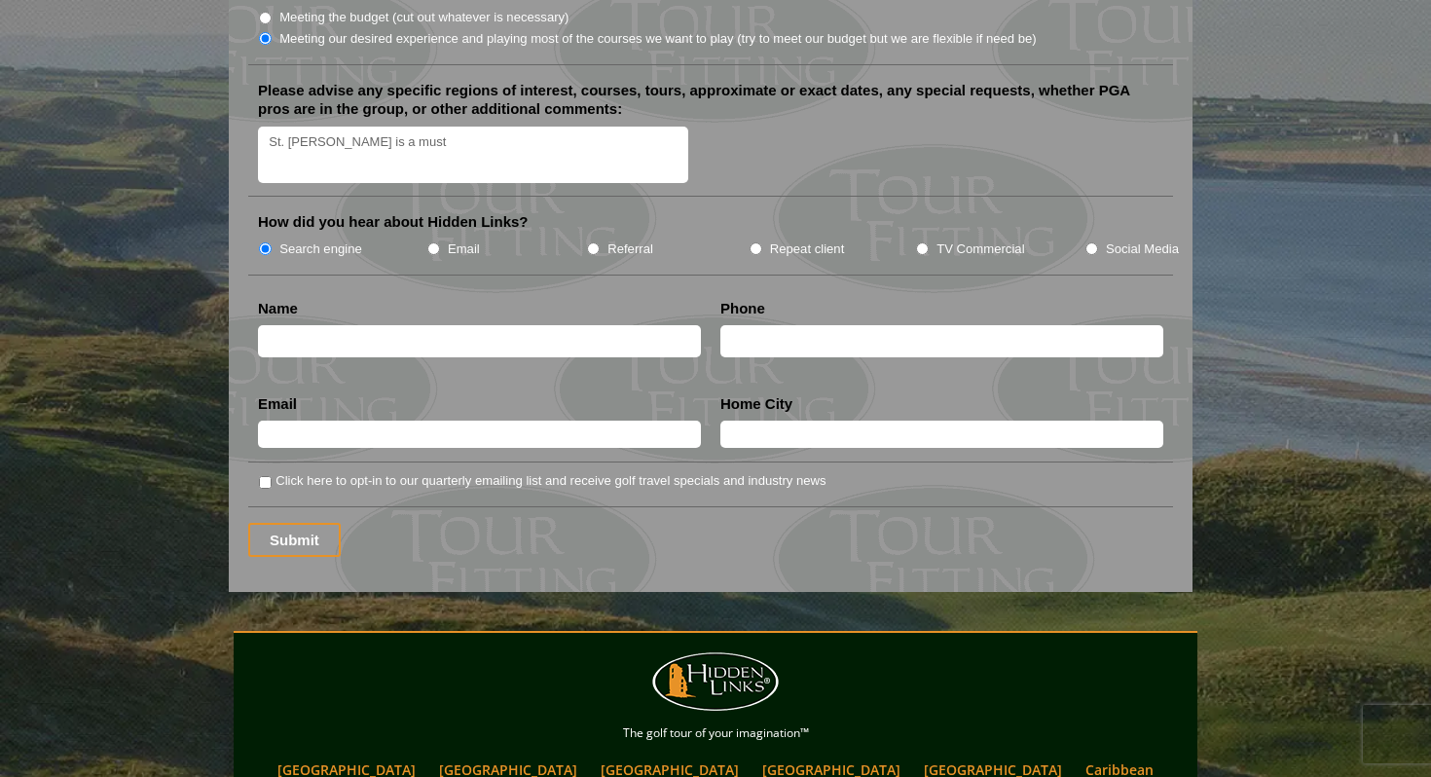
click at [318, 325] on input "text" at bounding box center [479, 341] width 443 height 32
type input "Sam Riemer"
click at [762, 325] on input "text" at bounding box center [942, 341] width 443 height 32
type input "781-223-2696"
click at [603, 421] on input "text" at bounding box center [479, 434] width 443 height 27
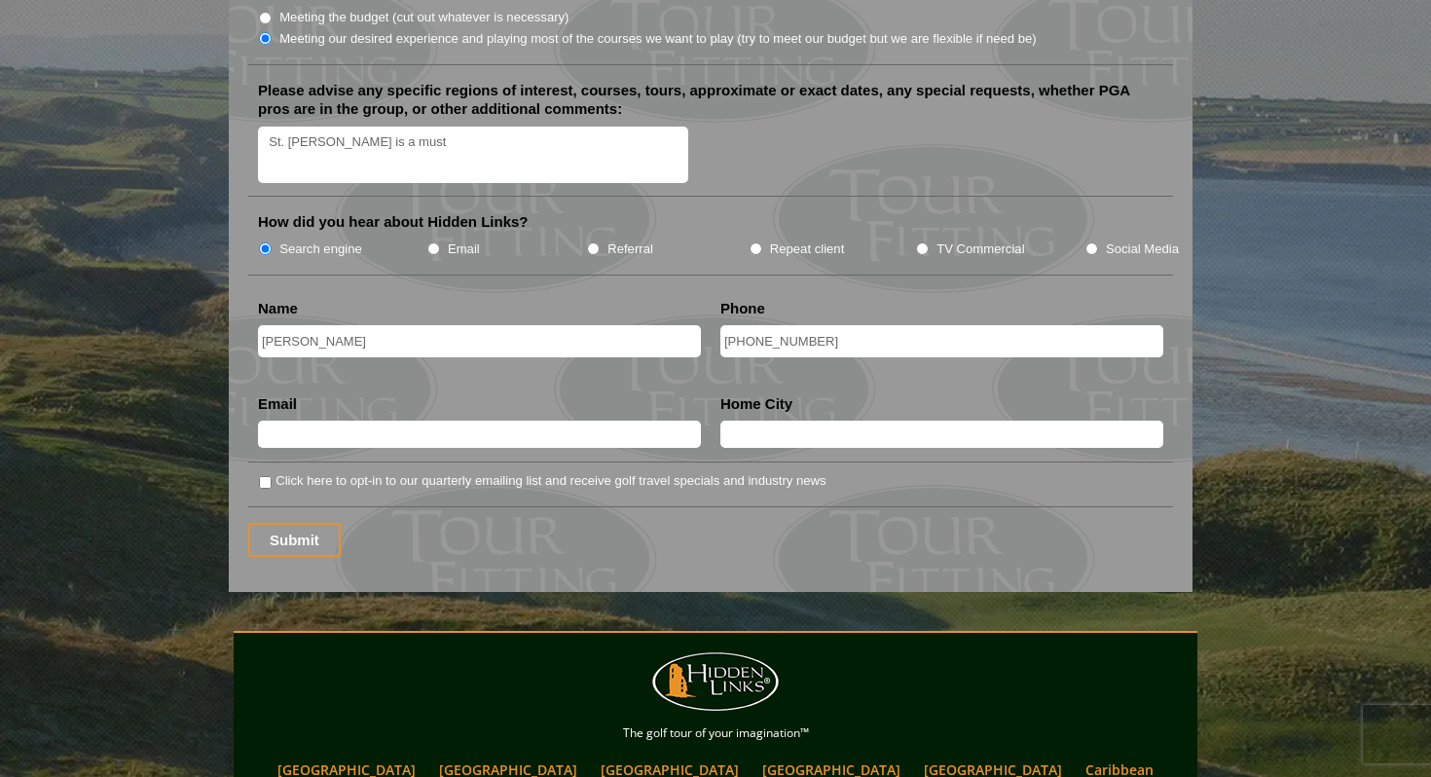
type input "samriemer1211@gmail.com"
click at [793, 421] on input "Marietta" at bounding box center [942, 434] width 443 height 27
type input "M"
type input "Atlanta USA"
click at [270, 476] on input "Click here to opt-in to our quarterly emailing list and receive golf travel spe…" at bounding box center [265, 482] width 13 height 13
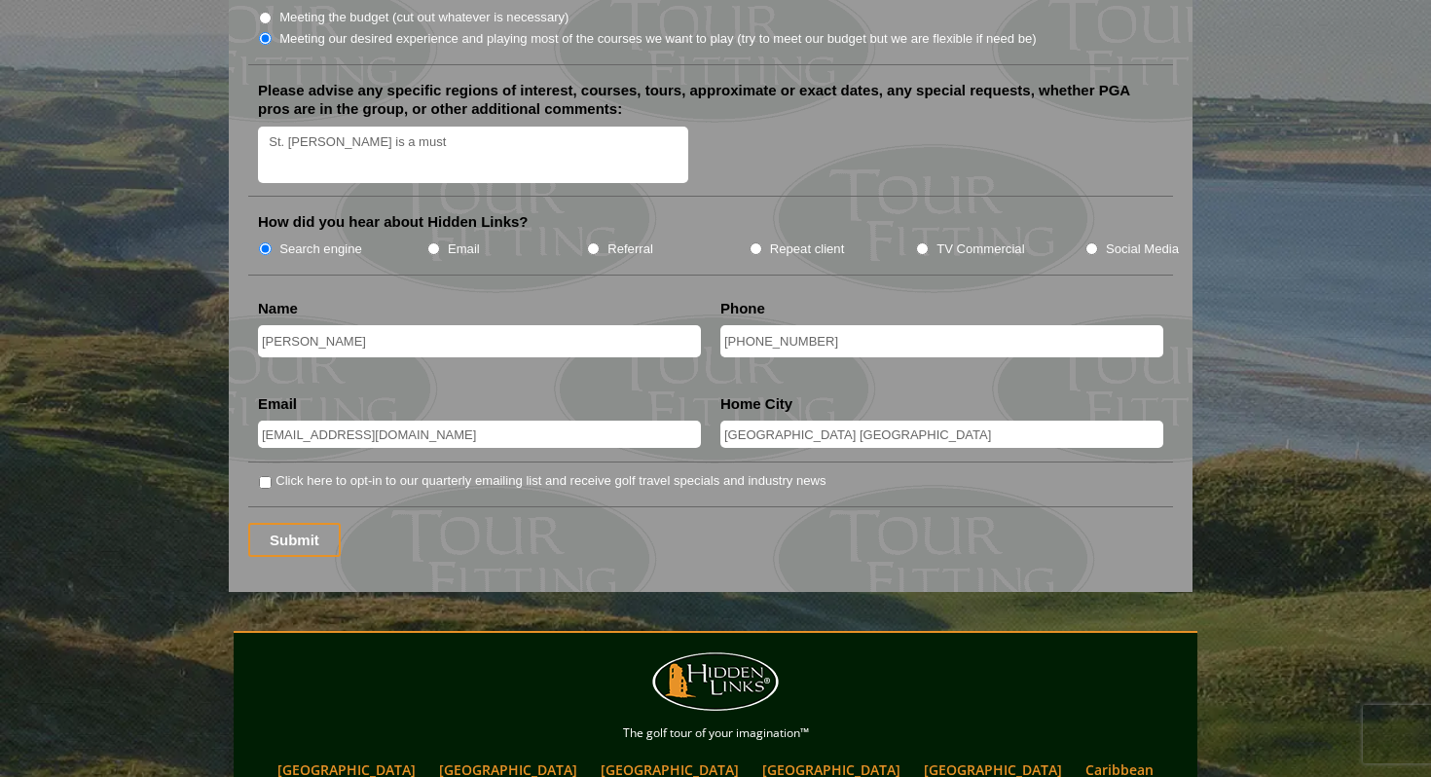
checkbox input "true"
click at [292, 523] on input "Submit" at bounding box center [294, 540] width 93 height 34
